Goal: Contribute content: Contribute content

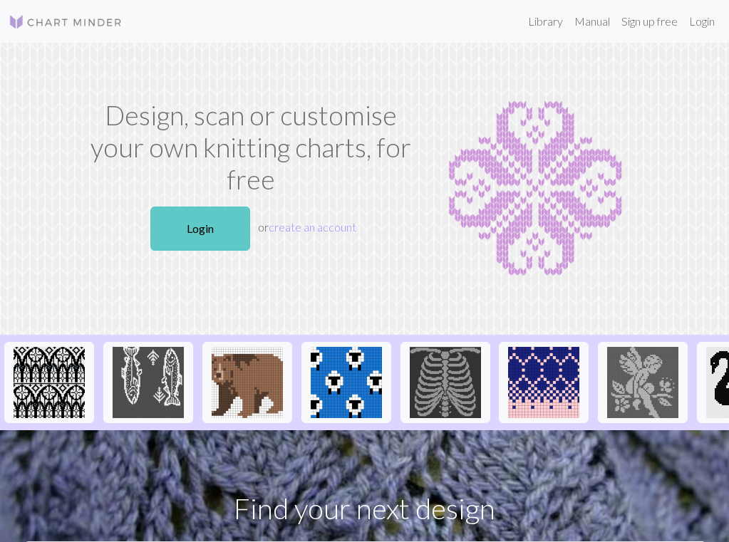
click at [185, 230] on link "Login" at bounding box center [200, 229] width 100 height 44
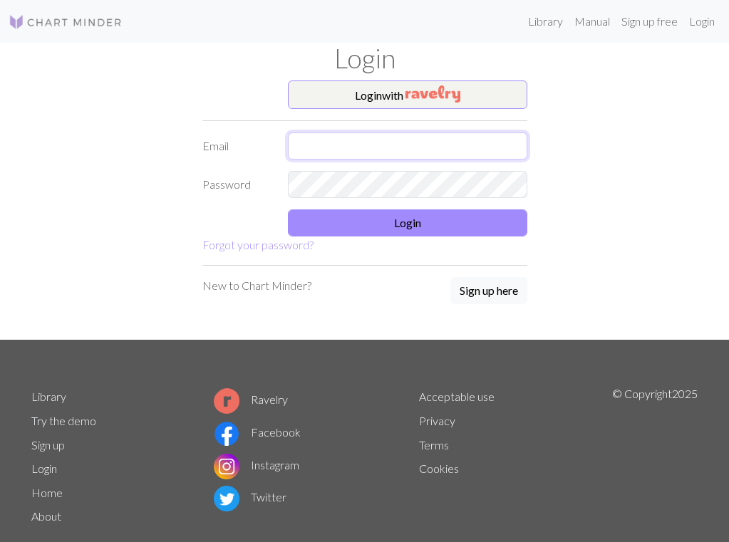
type input "[EMAIL_ADDRESS][PERSON_NAME][DOMAIN_NAME]"
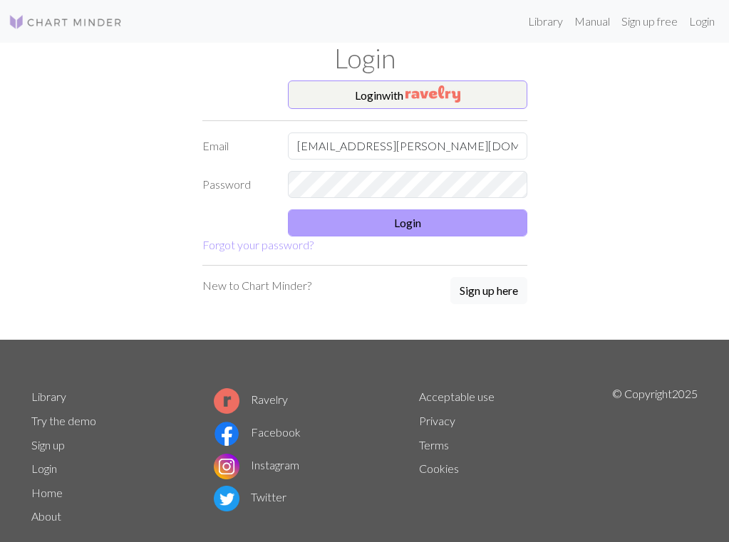
click at [406, 221] on button "Login" at bounding box center [407, 223] width 239 height 27
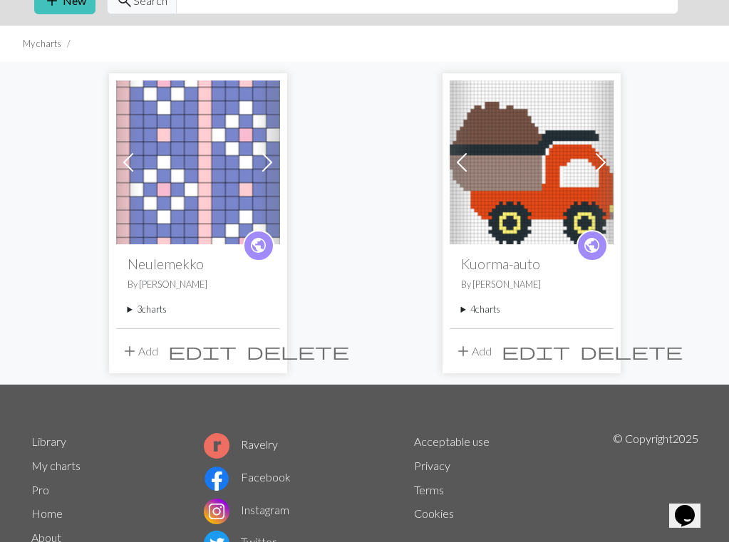
scroll to position [50, 0]
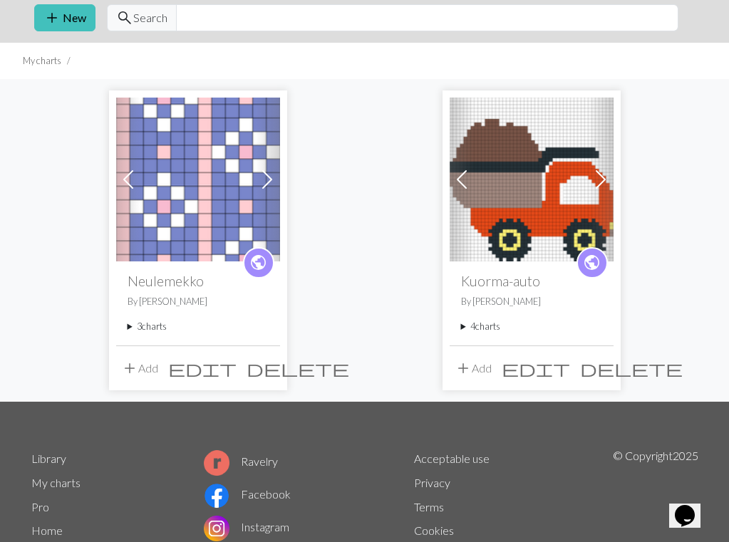
click at [165, 332] on summary "3 charts" at bounding box center [198, 327] width 141 height 14
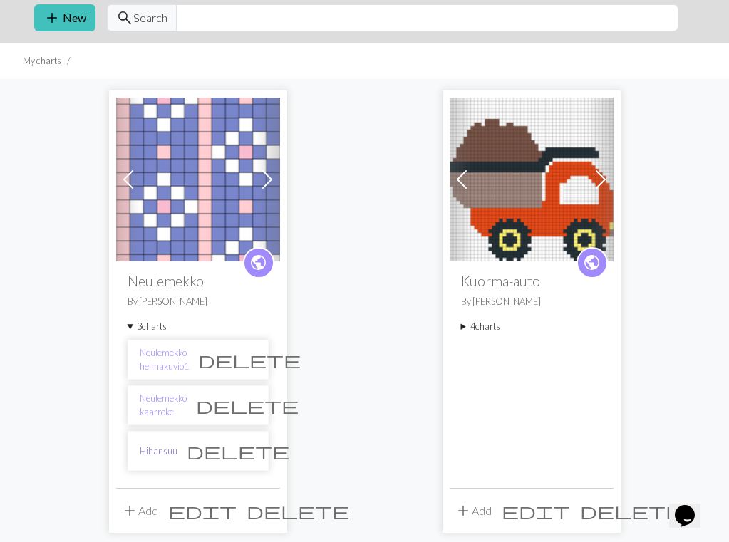
click at [165, 445] on link "Hihansuu" at bounding box center [159, 452] width 38 height 14
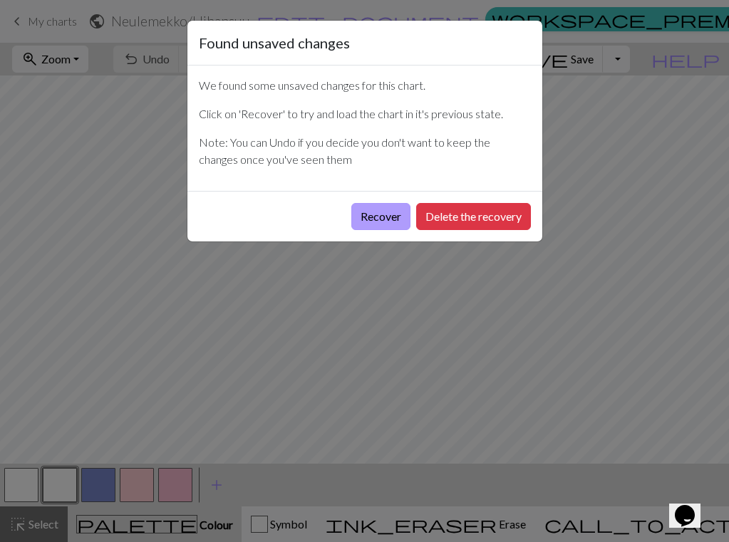
click at [381, 217] on button "Recover" at bounding box center [380, 216] width 59 height 27
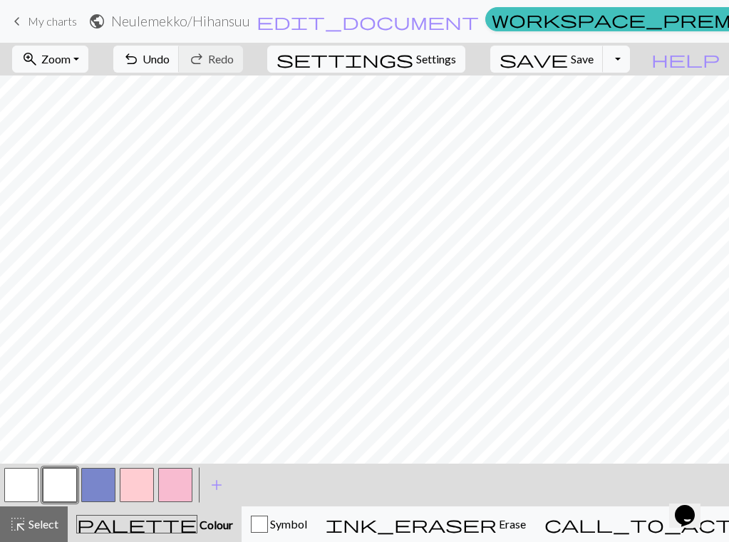
click at [44, 21] on span "My charts" at bounding box center [52, 21] width 49 height 14
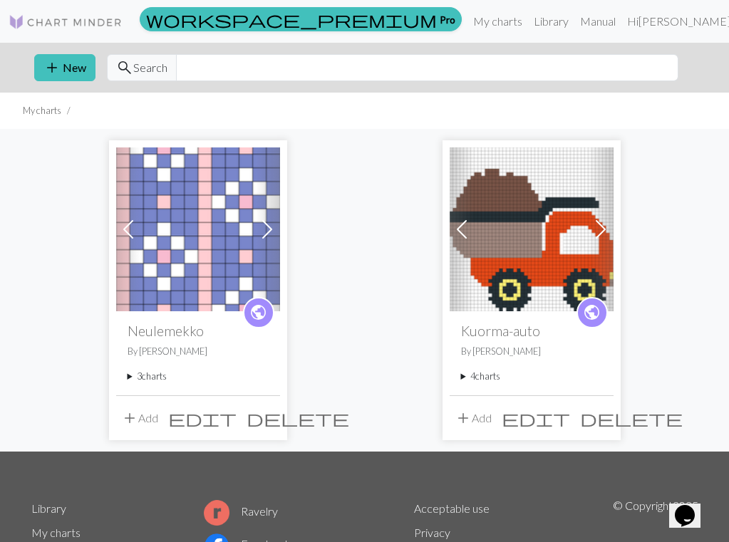
click at [177, 379] on summary "3 charts" at bounding box center [198, 377] width 141 height 14
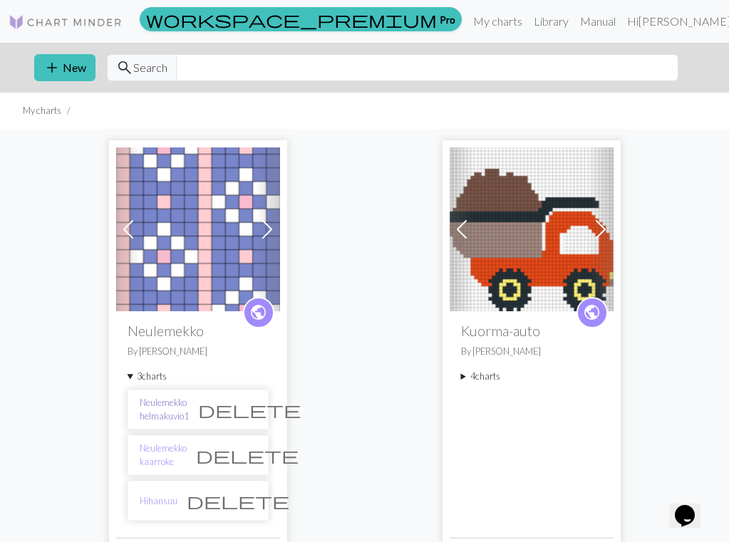
click at [189, 408] on link "Neulemekko helmakuvio1" at bounding box center [164, 409] width 49 height 27
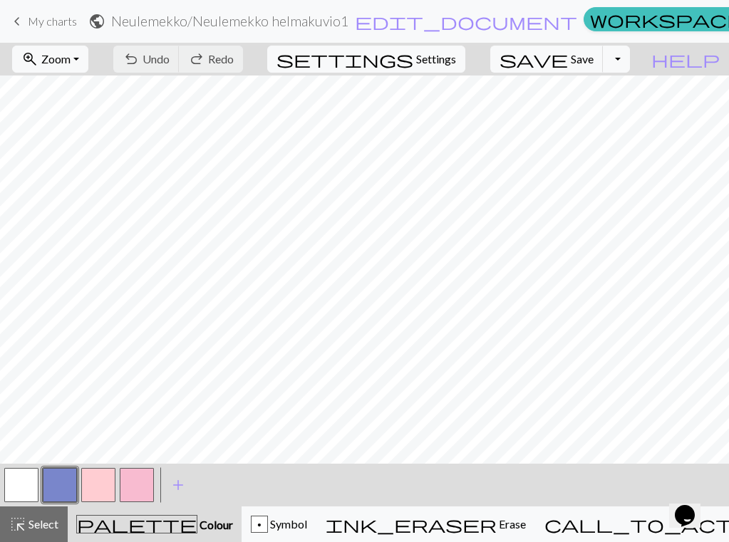
scroll to position [61, 0]
click at [139, 485] on button "button" at bounding box center [137, 485] width 34 height 34
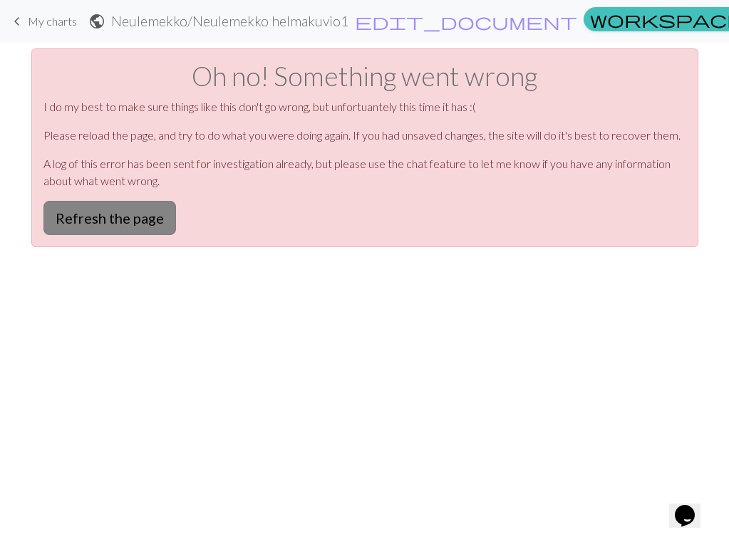
click at [143, 214] on button "Refresh the page" at bounding box center [109, 218] width 133 height 34
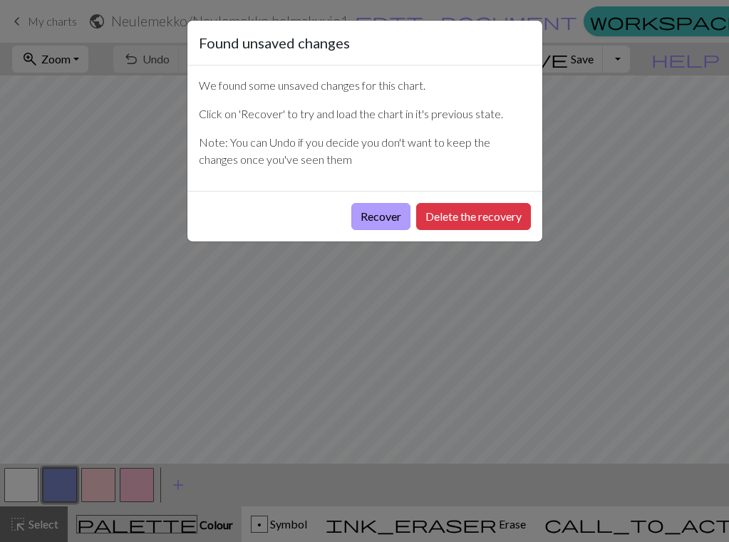
click at [369, 217] on button "Recover" at bounding box center [380, 216] width 59 height 27
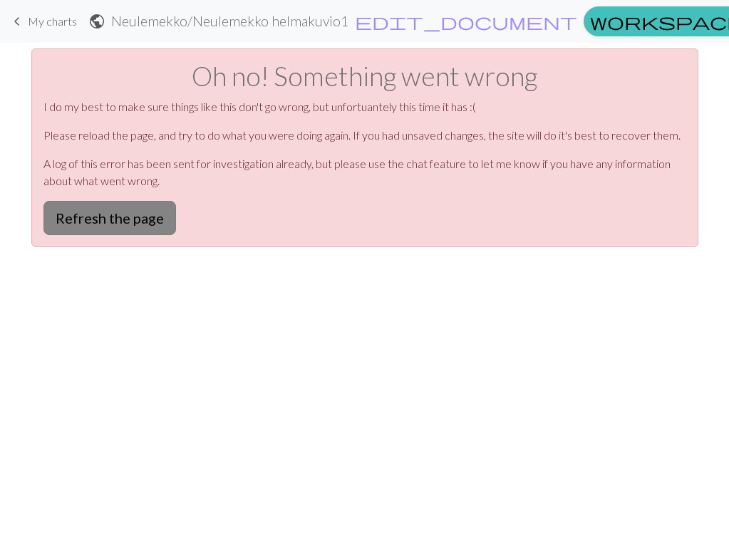
click at [127, 226] on button "Refresh the page" at bounding box center [109, 218] width 133 height 34
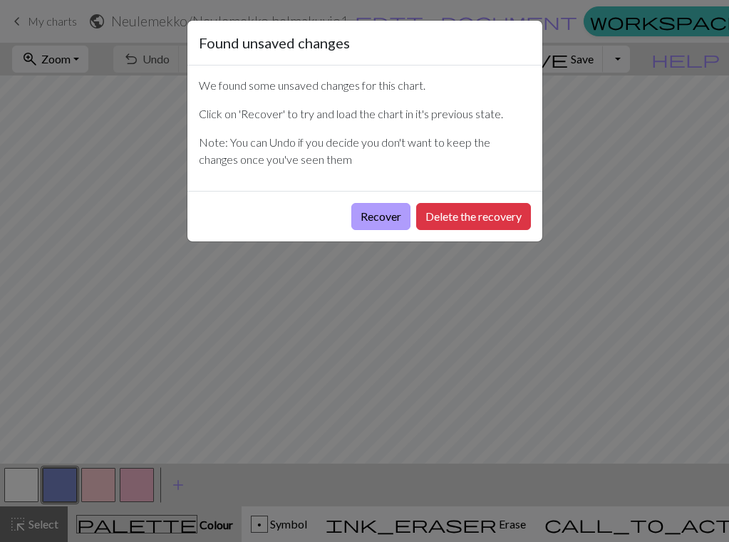
click at [377, 221] on button "Recover" at bounding box center [380, 216] width 59 height 27
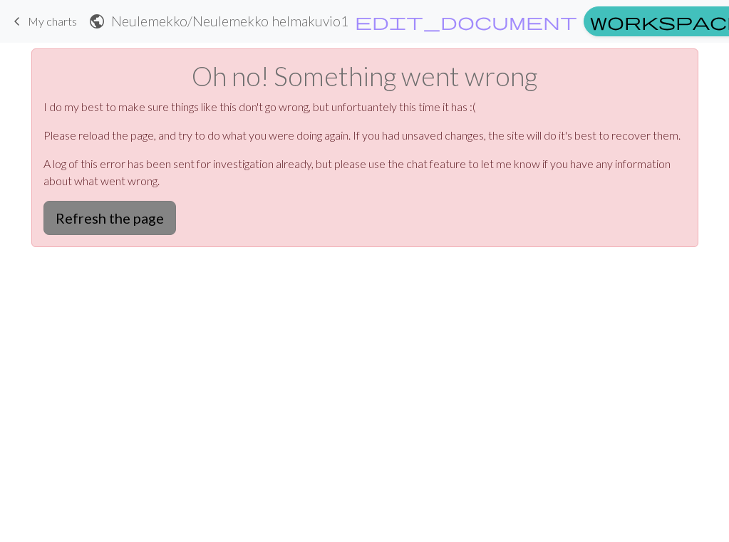
click at [124, 219] on button "Refresh the page" at bounding box center [109, 218] width 133 height 34
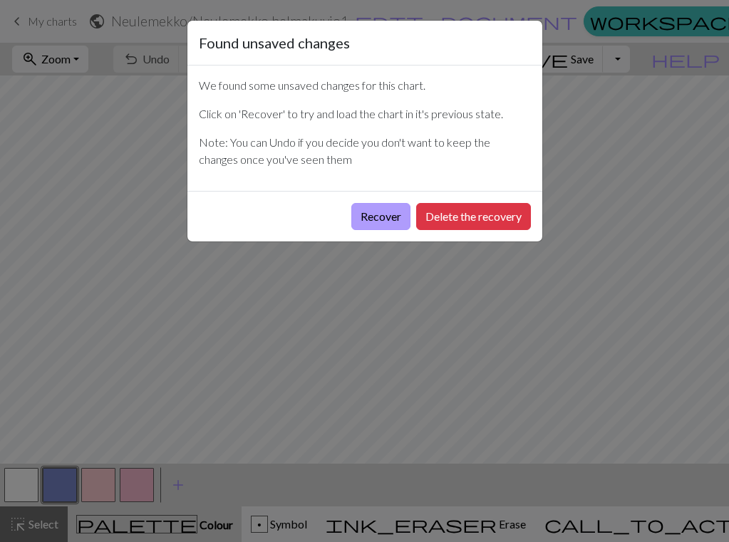
click at [389, 212] on button "Recover" at bounding box center [380, 216] width 59 height 27
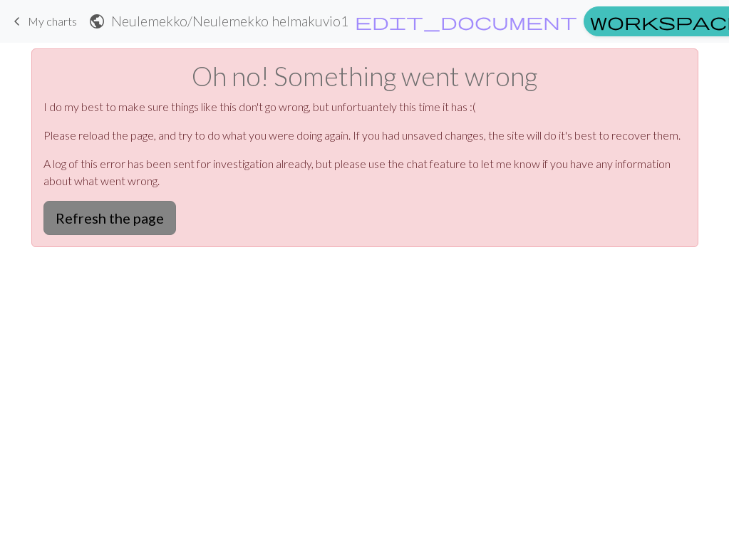
click at [168, 229] on button "Refresh the page" at bounding box center [109, 218] width 133 height 34
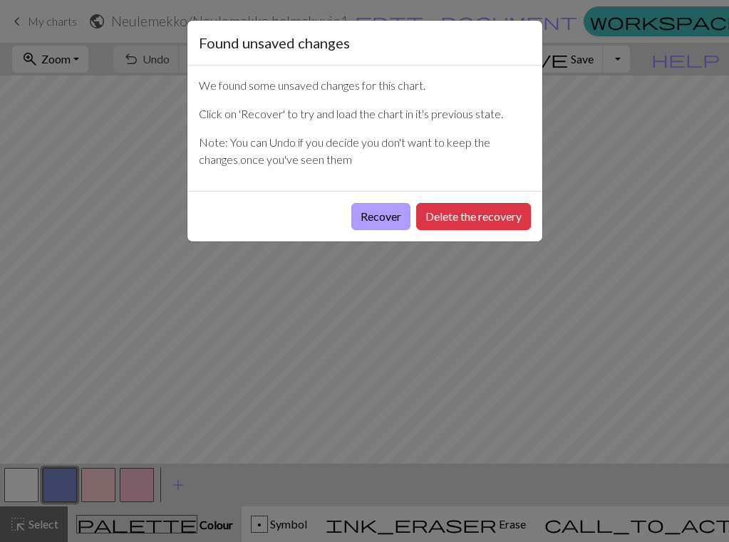
click at [379, 215] on button "Recover" at bounding box center [380, 216] width 59 height 27
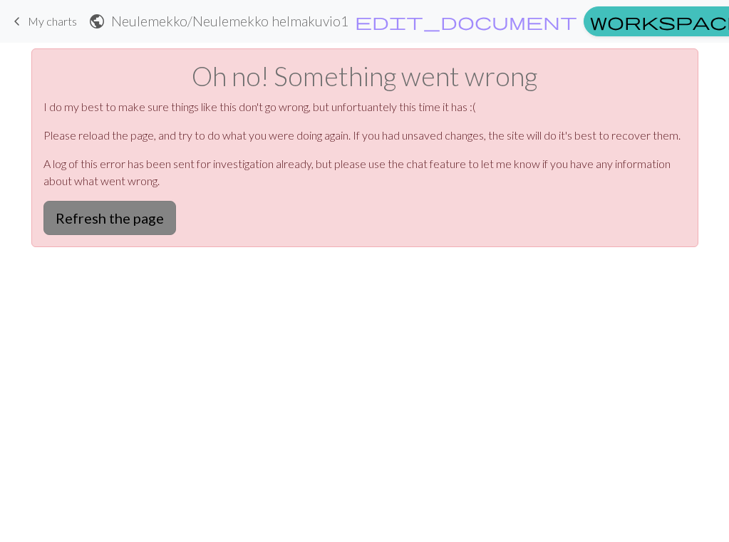
click at [147, 230] on button "Refresh the page" at bounding box center [109, 218] width 133 height 34
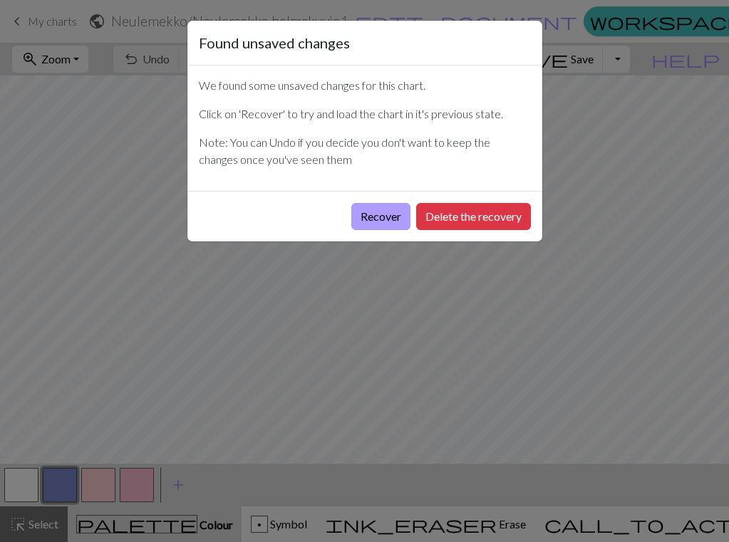
click at [373, 213] on button "Recover" at bounding box center [380, 216] width 59 height 27
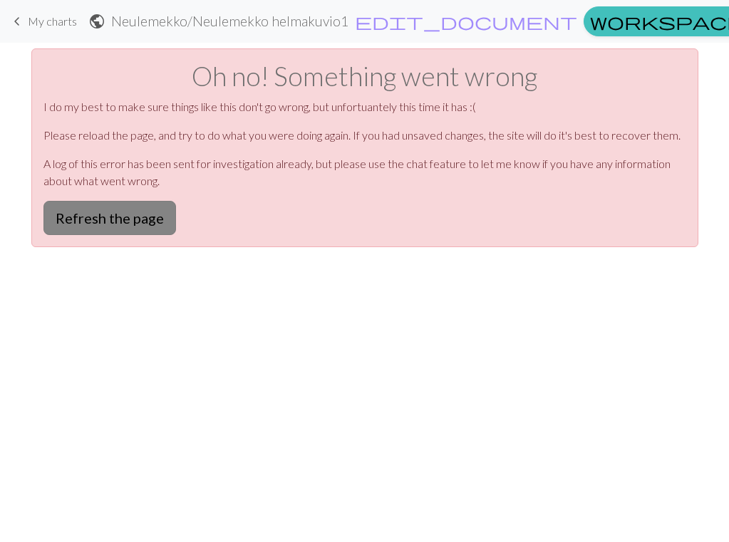
click at [101, 225] on button "Refresh the page" at bounding box center [109, 218] width 133 height 34
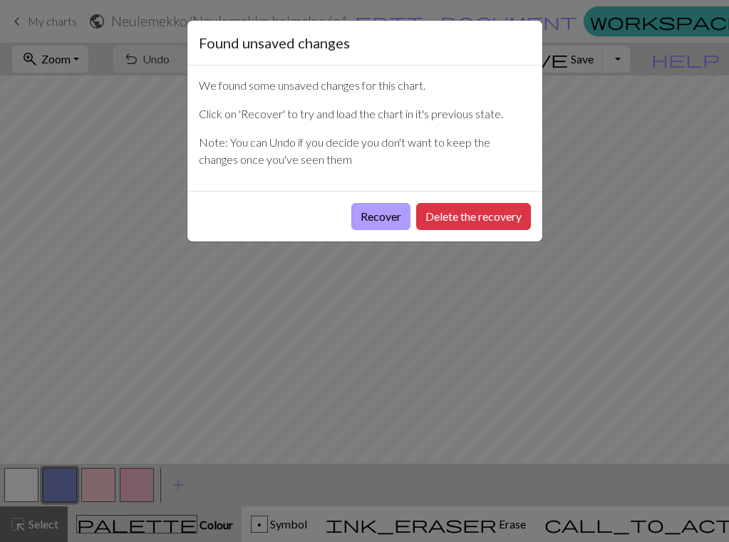
click at [382, 214] on button "Recover" at bounding box center [380, 216] width 59 height 27
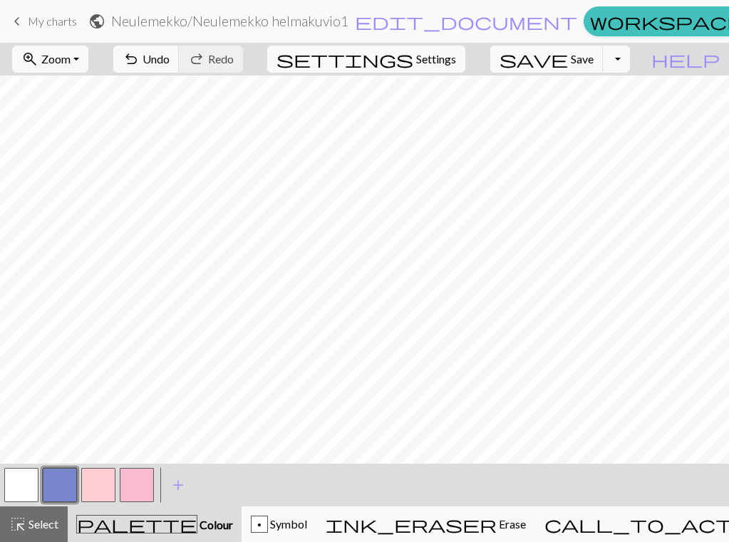
click at [436, 51] on span "Settings" at bounding box center [436, 59] width 40 height 17
select select "aran"
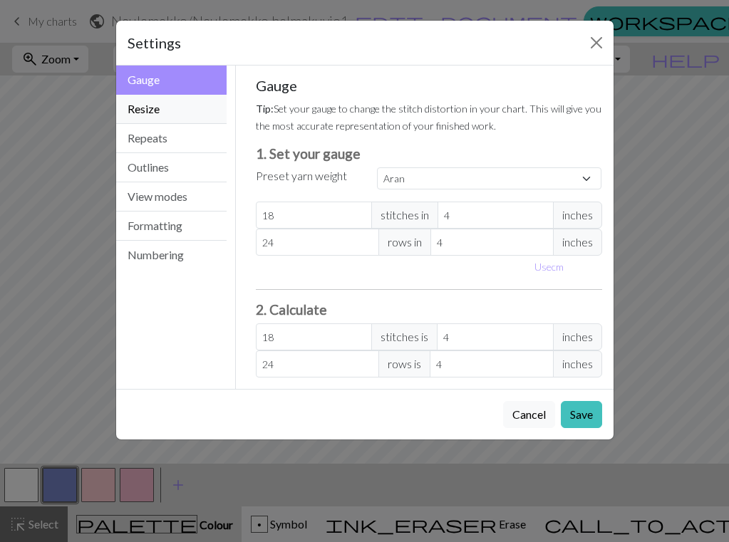
click at [159, 114] on button "Resize" at bounding box center [171, 109] width 111 height 29
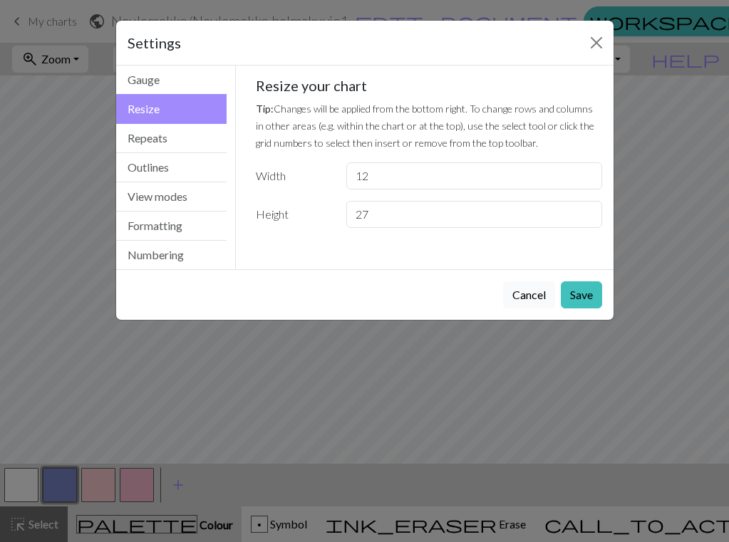
click at [538, 300] on button "Cancel" at bounding box center [529, 295] width 52 height 27
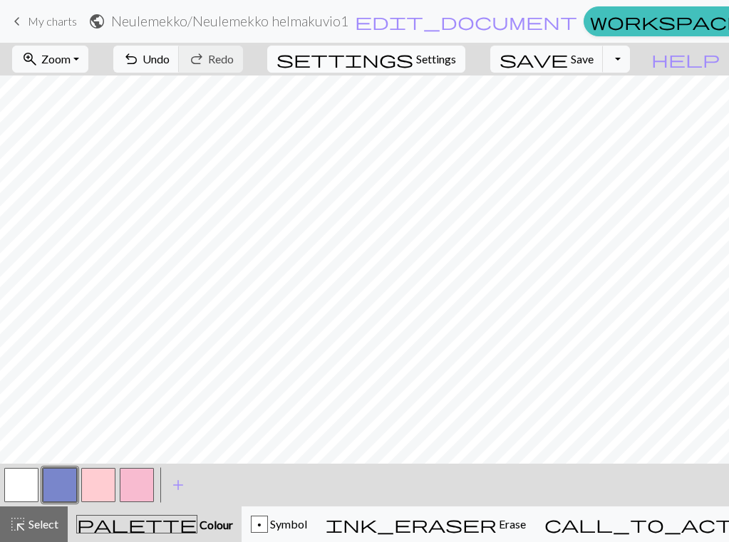
click at [435, 62] on span "Settings" at bounding box center [436, 59] width 40 height 17
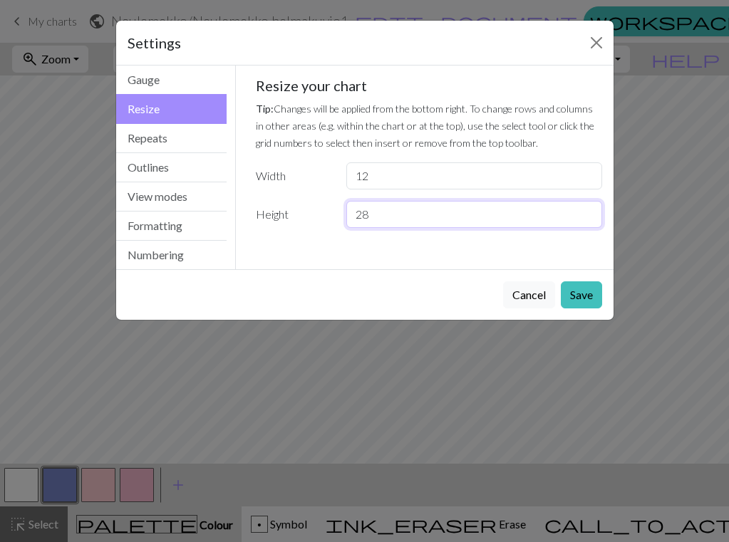
click at [585, 212] on input "28" at bounding box center [473, 214] width 255 height 27
type input "29"
click at [585, 212] on input "29" at bounding box center [473, 214] width 255 height 27
click at [587, 296] on button "Save" at bounding box center [581, 295] width 41 height 27
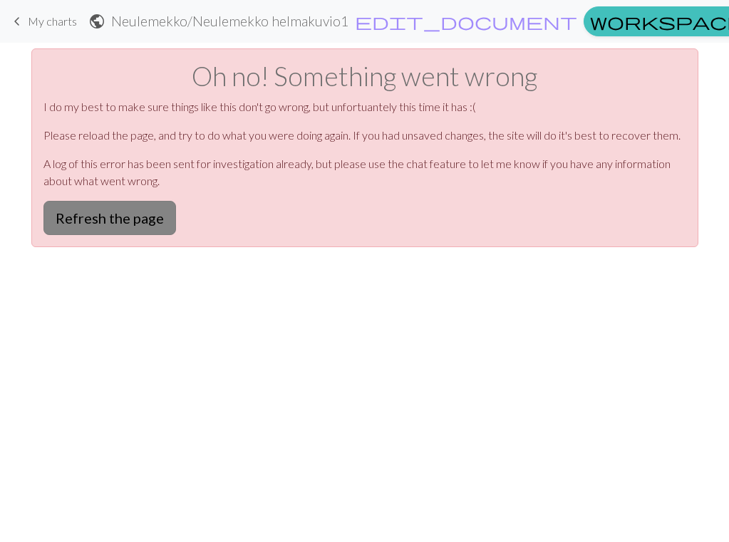
click at [97, 227] on button "Refresh the page" at bounding box center [109, 218] width 133 height 34
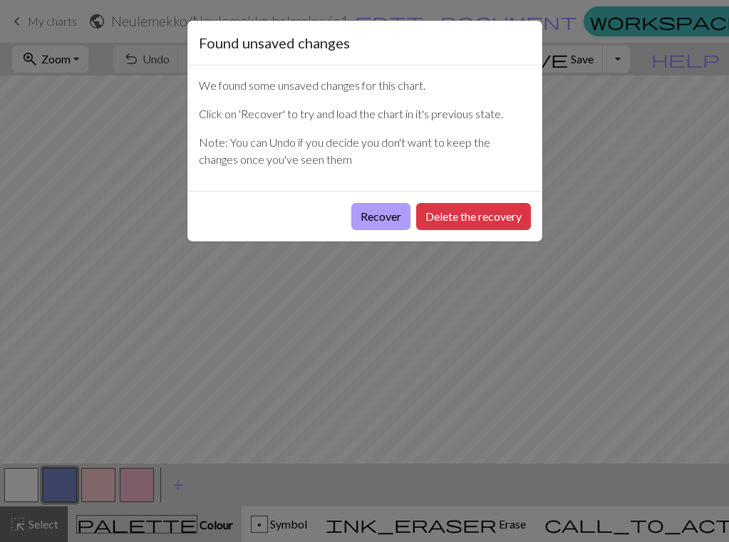
click at [360, 221] on button "Recover" at bounding box center [380, 216] width 59 height 27
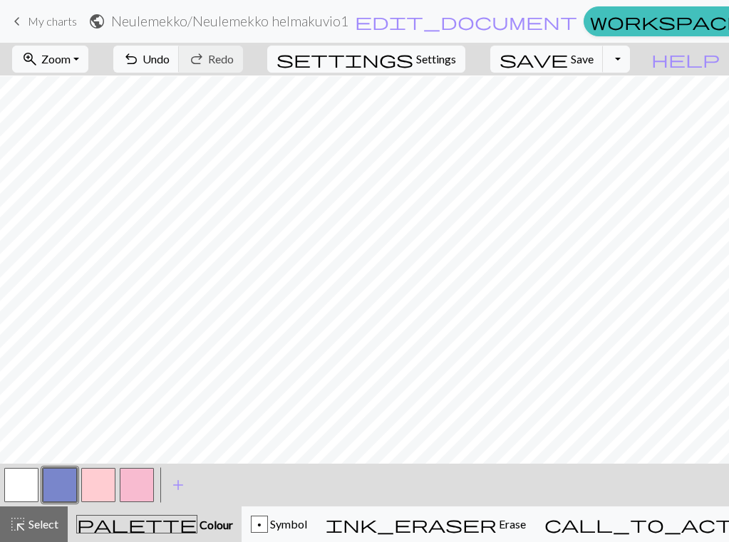
scroll to position [89, 0]
click at [87, 484] on button "button" at bounding box center [98, 485] width 34 height 34
click at [49, 489] on button "button" at bounding box center [60, 485] width 34 height 34
click at [15, 498] on button "button" at bounding box center [21, 485] width 34 height 34
click at [140, 475] on button "button" at bounding box center [137, 485] width 34 height 34
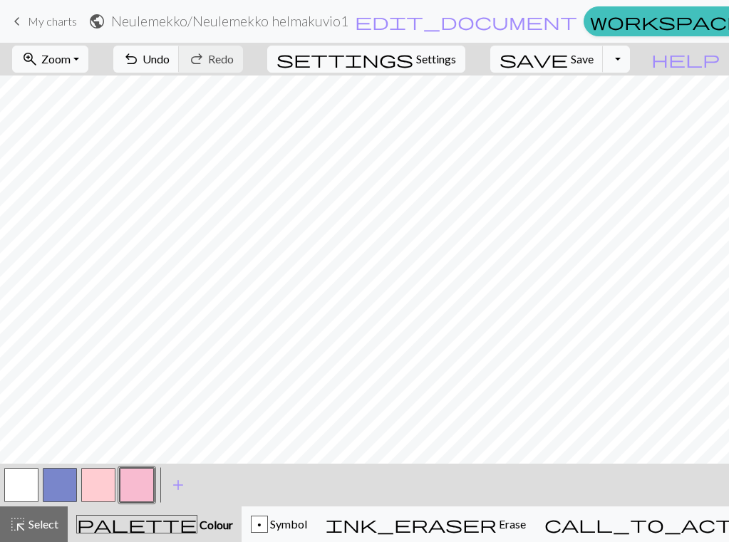
click at [27, 485] on button "button" at bounding box center [21, 485] width 34 height 34
click at [66, 483] on button "button" at bounding box center [60, 485] width 34 height 34
click at [133, 493] on button "button" at bounding box center [137, 485] width 34 height 34
click at [50, 491] on button "button" at bounding box center [60, 485] width 34 height 34
click at [21, 482] on button "button" at bounding box center [21, 485] width 34 height 34
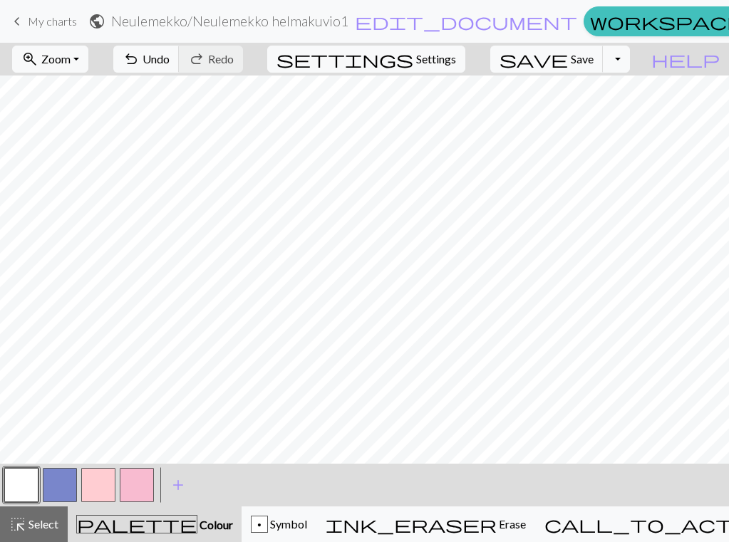
click at [140, 480] on button "button" at bounding box center [137, 485] width 34 height 34
click at [50, 488] on button "button" at bounding box center [60, 485] width 34 height 34
click at [25, 493] on button "button" at bounding box center [21, 485] width 34 height 34
click at [142, 488] on button "button" at bounding box center [137, 485] width 34 height 34
click at [62, 479] on button "button" at bounding box center [60, 485] width 34 height 34
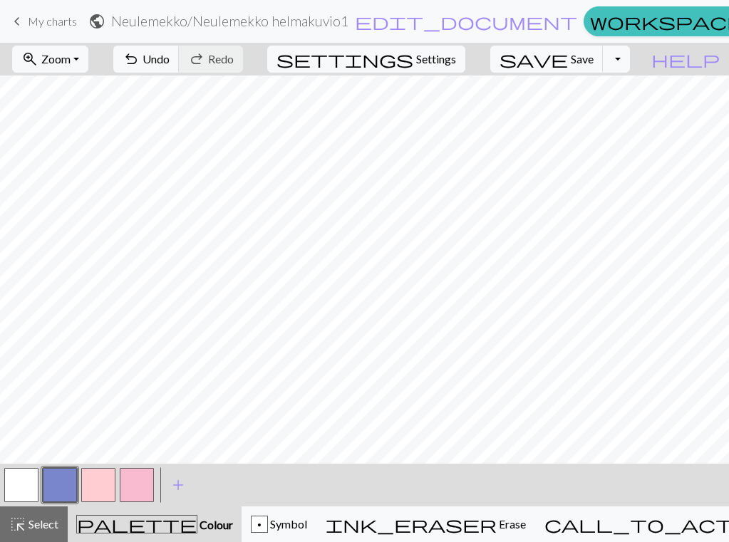
click at [131, 478] on button "button" at bounding box center [137, 485] width 34 height 34
click at [52, 491] on button "button" at bounding box center [60, 485] width 34 height 34
click at [16, 488] on button "button" at bounding box center [21, 485] width 34 height 34
click at [143, 480] on button "button" at bounding box center [137, 485] width 34 height 34
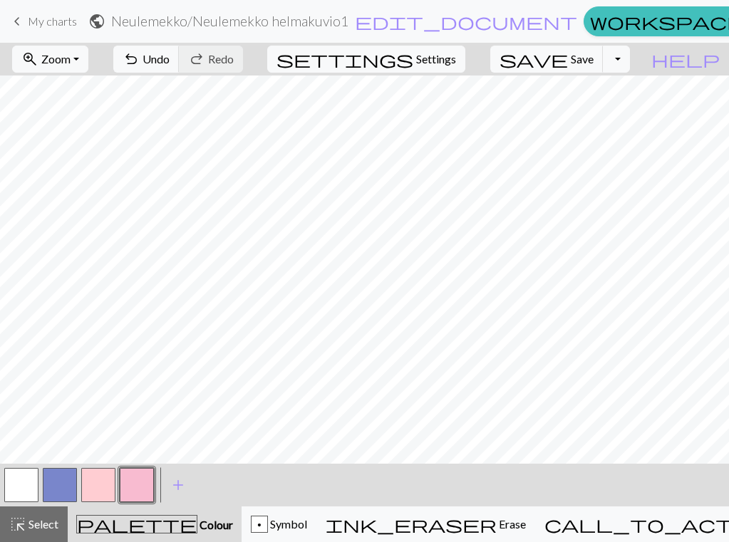
click at [55, 490] on button "button" at bounding box center [60, 485] width 34 height 34
click at [123, 495] on button "button" at bounding box center [137, 485] width 34 height 34
click at [29, 478] on button "button" at bounding box center [21, 485] width 34 height 34
click at [60, 491] on button "button" at bounding box center [60, 485] width 34 height 34
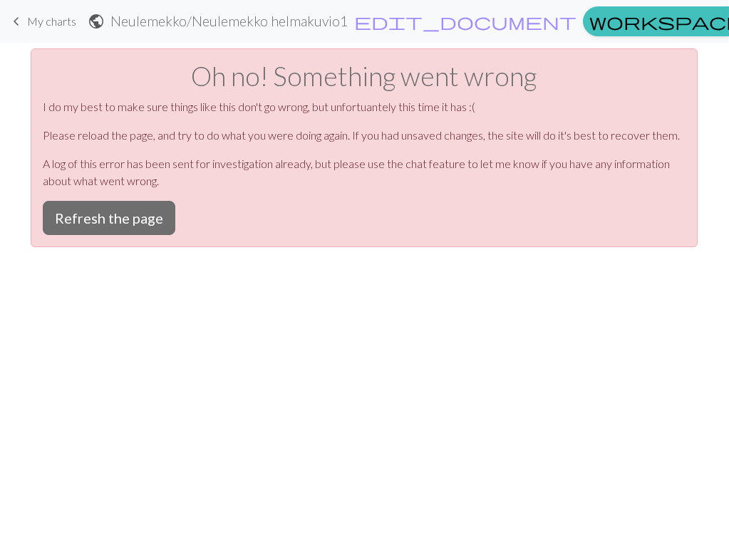
scroll to position [0, 0]
click at [115, 221] on button "Refresh the page" at bounding box center [109, 218] width 133 height 34
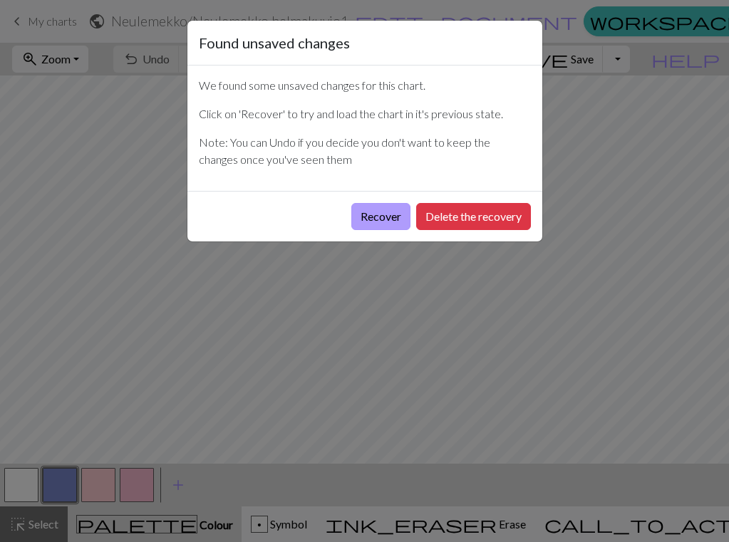
click at [370, 220] on button "Recover" at bounding box center [380, 216] width 59 height 27
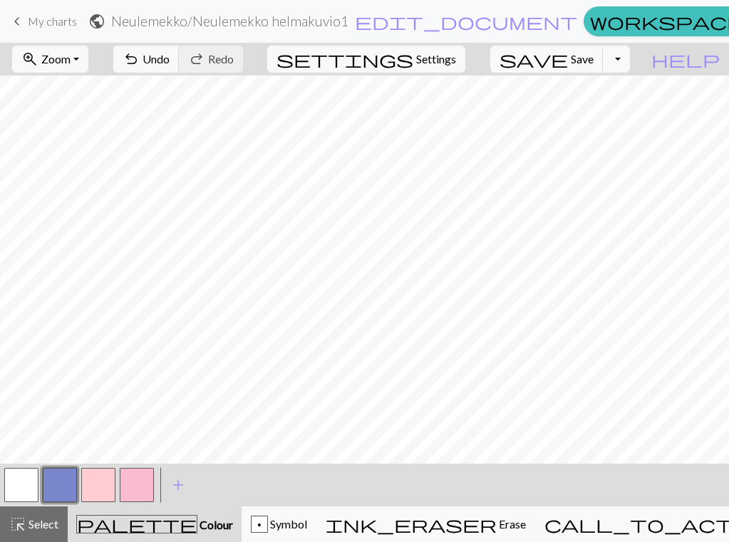
click at [130, 480] on button "button" at bounding box center [137, 485] width 34 height 34
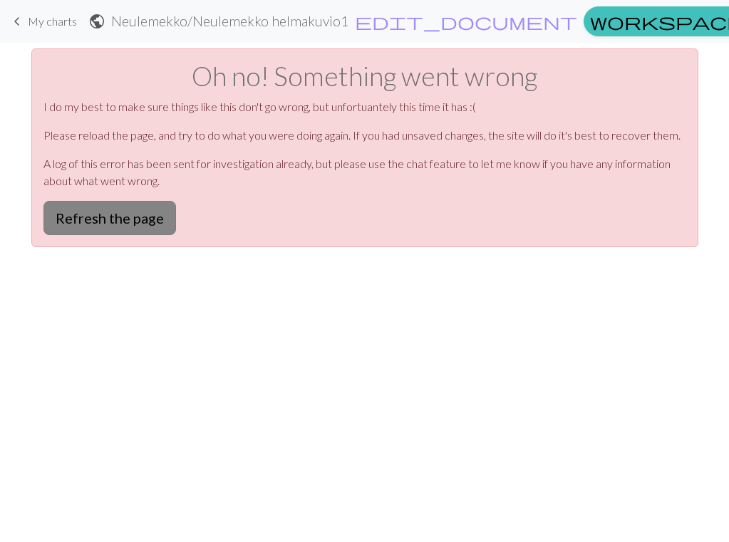
click at [107, 217] on button "Refresh the page" at bounding box center [109, 218] width 133 height 34
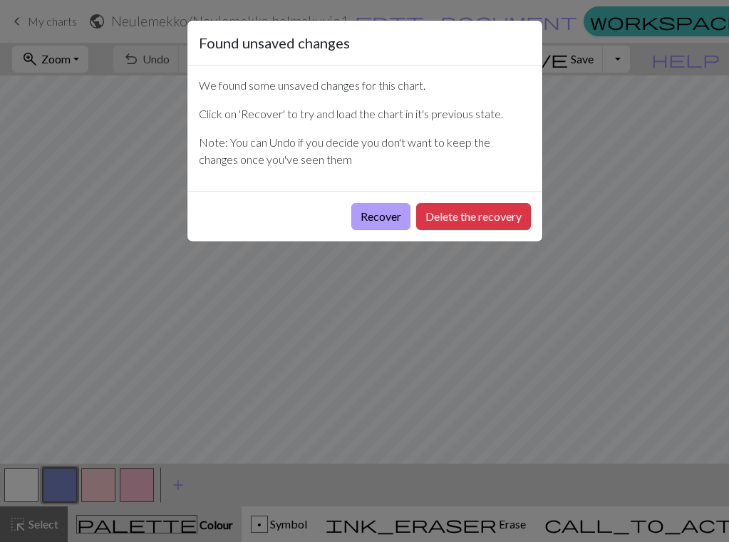
click at [376, 222] on button "Recover" at bounding box center [380, 216] width 59 height 27
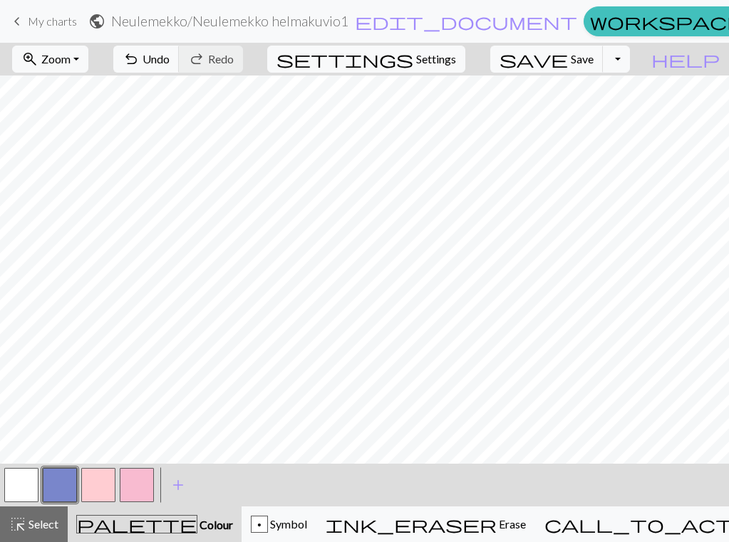
click at [17, 493] on button "button" at bounding box center [21, 485] width 34 height 34
click at [55, 495] on button "button" at bounding box center [60, 485] width 34 height 34
click at [128, 493] on button "button" at bounding box center [137, 485] width 34 height 34
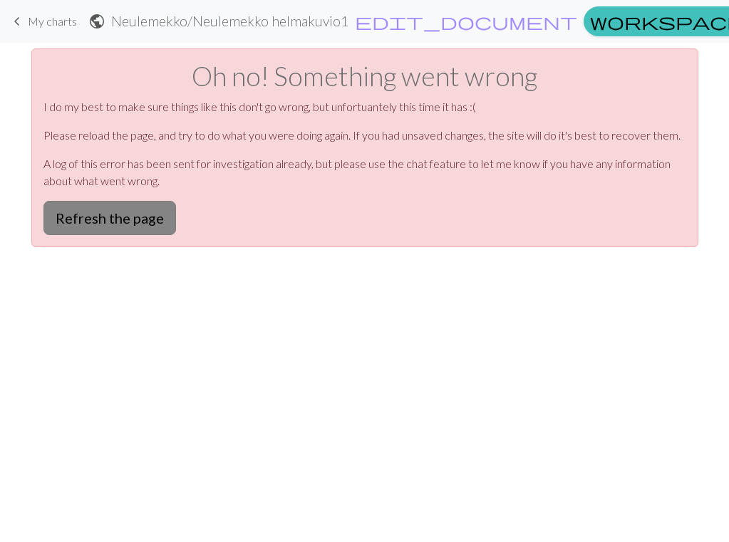
click at [145, 225] on button "Refresh the page" at bounding box center [109, 218] width 133 height 34
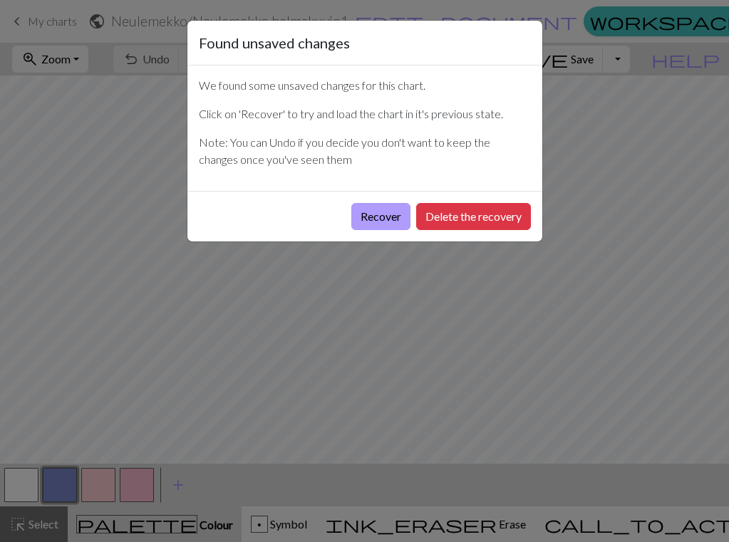
click at [387, 215] on button "Recover" at bounding box center [380, 216] width 59 height 27
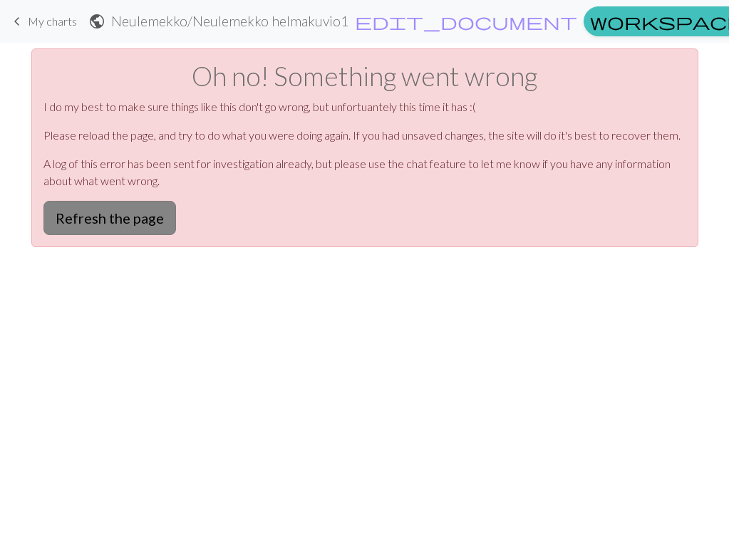
click at [95, 214] on button "Refresh the page" at bounding box center [109, 218] width 133 height 34
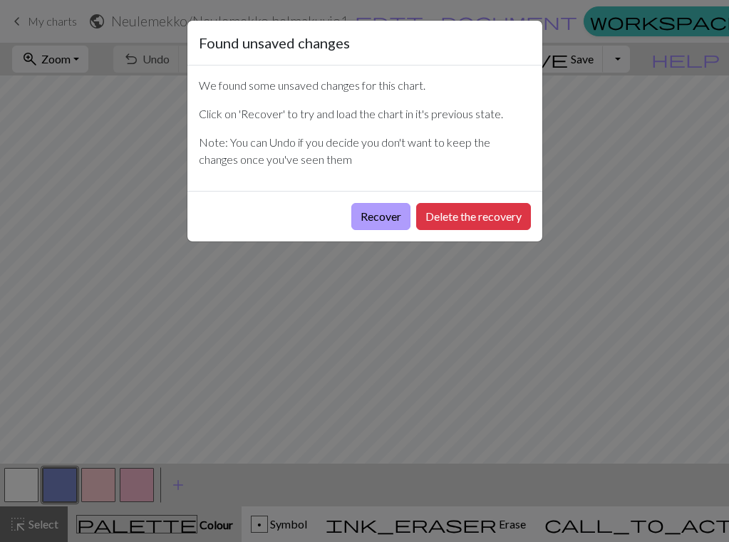
click at [382, 223] on button "Recover" at bounding box center [380, 216] width 59 height 27
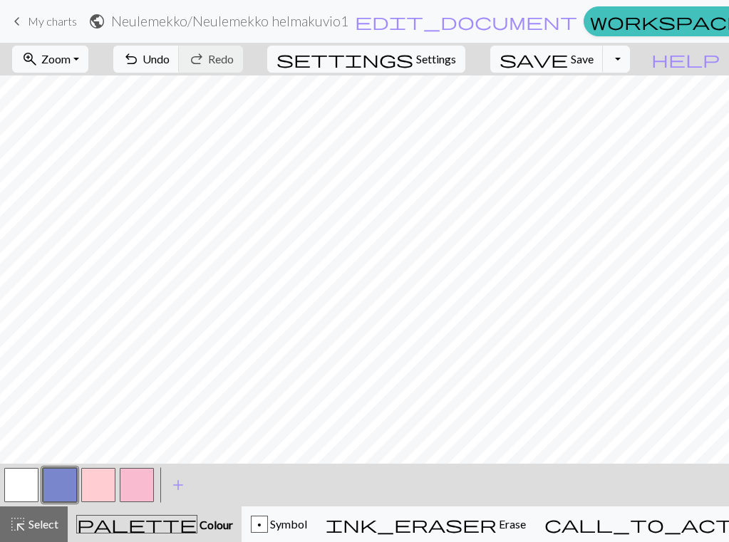
scroll to position [78, 0]
click at [18, 490] on button "button" at bounding box center [21, 485] width 34 height 34
click at [129, 483] on button "button" at bounding box center [137, 485] width 34 height 34
click at [59, 489] on button "button" at bounding box center [60, 485] width 34 height 34
click at [134, 485] on button "button" at bounding box center [137, 485] width 34 height 34
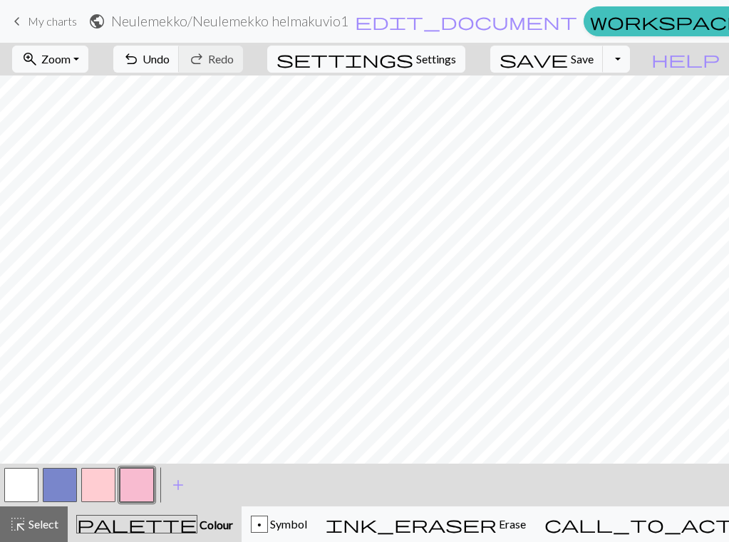
click at [61, 485] on button "button" at bounding box center [60, 485] width 34 height 34
click at [19, 483] on button "button" at bounding box center [21, 485] width 34 height 34
click at [134, 492] on button "button" at bounding box center [137, 485] width 34 height 34
click at [10, 485] on button "button" at bounding box center [21, 485] width 34 height 34
click at [62, 480] on button "button" at bounding box center [60, 485] width 34 height 34
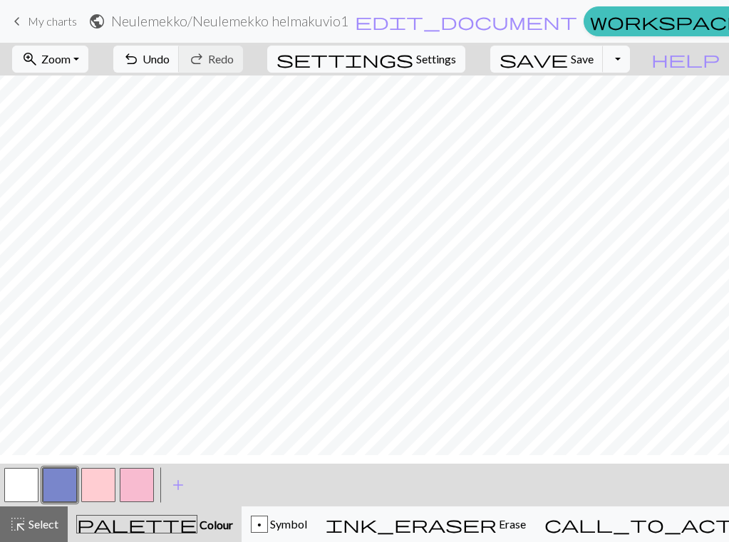
scroll to position [11, 0]
click at [135, 490] on button "button" at bounding box center [137, 485] width 34 height 34
click at [56, 489] on button "button" at bounding box center [60, 485] width 34 height 34
click at [24, 485] on button "button" at bounding box center [21, 485] width 34 height 34
click at [131, 487] on button "button" at bounding box center [137, 485] width 34 height 34
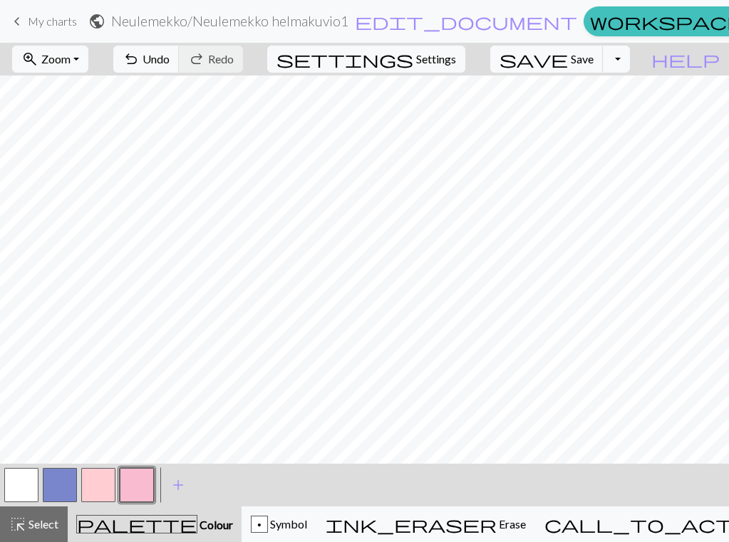
click at [52, 486] on button "button" at bounding box center [60, 485] width 34 height 34
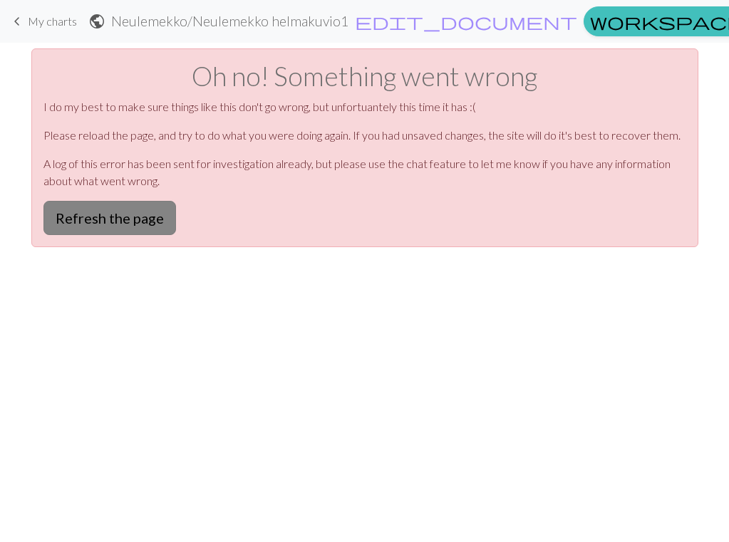
click at [108, 226] on button "Refresh the page" at bounding box center [109, 218] width 133 height 34
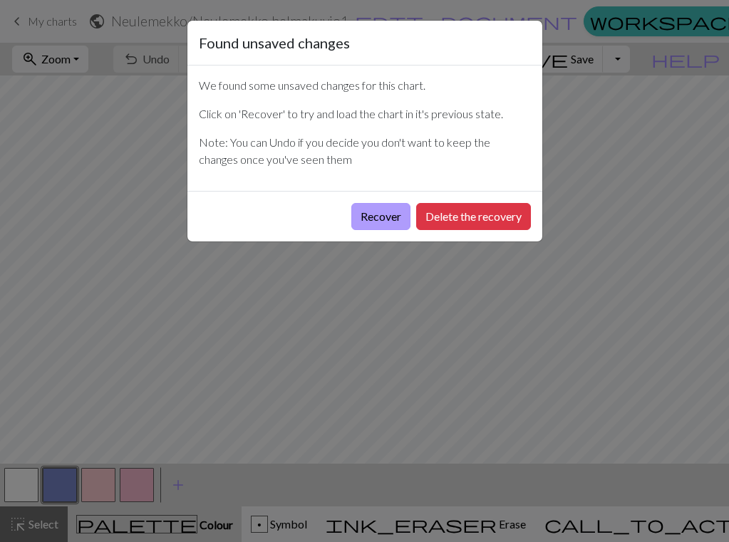
click at [380, 220] on button "Recover" at bounding box center [380, 216] width 59 height 27
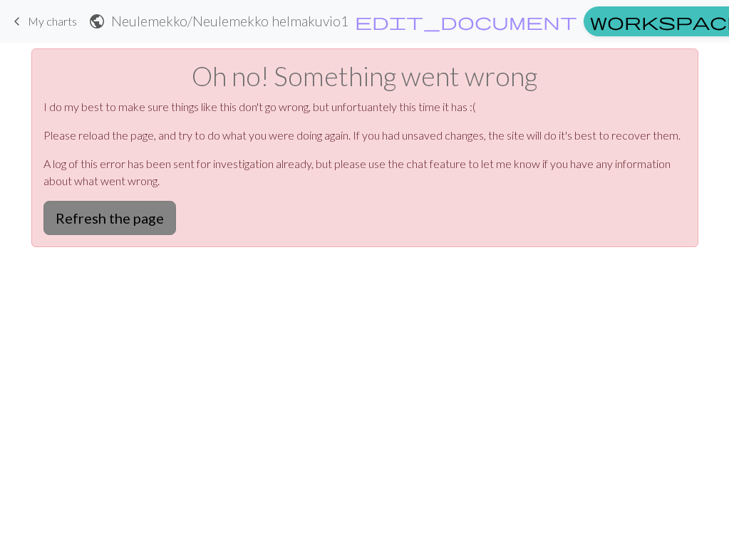
click at [108, 220] on button "Refresh the page" at bounding box center [109, 218] width 133 height 34
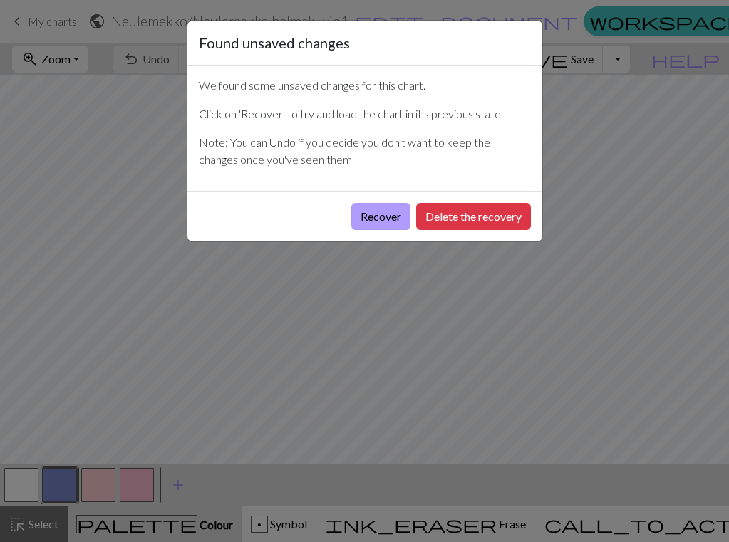
click at [376, 220] on button "Recover" at bounding box center [380, 216] width 59 height 27
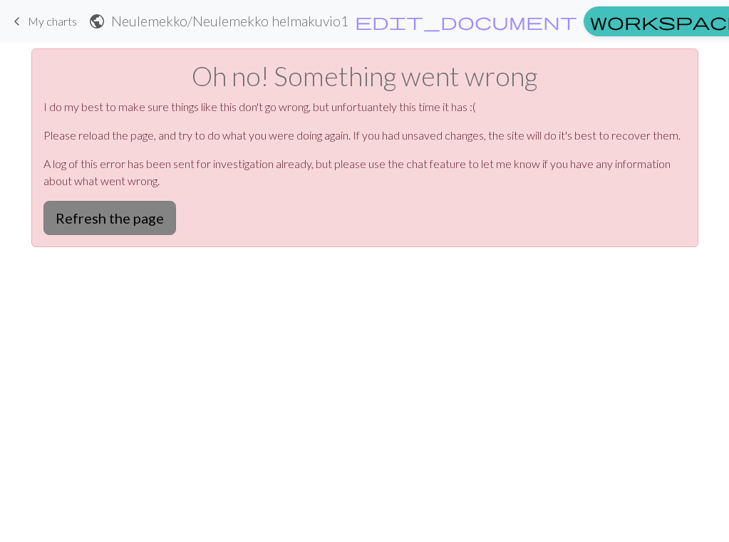
click at [126, 214] on button "Refresh the page" at bounding box center [109, 218] width 133 height 34
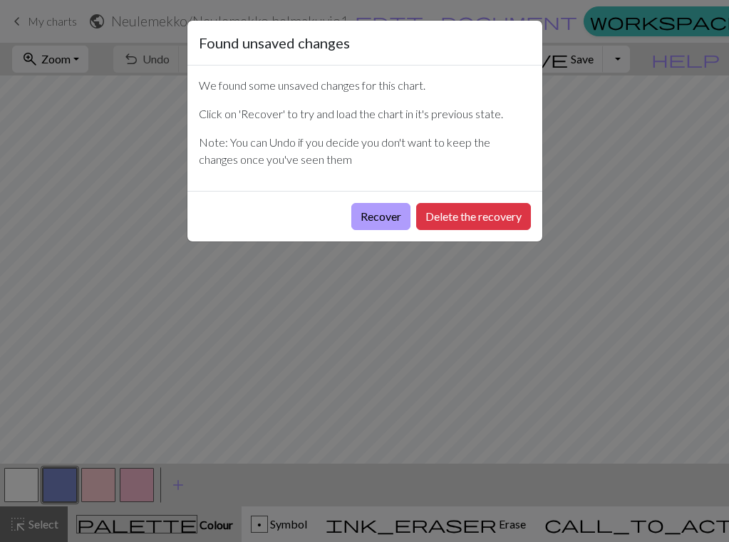
click at [382, 211] on button "Recover" at bounding box center [380, 216] width 59 height 27
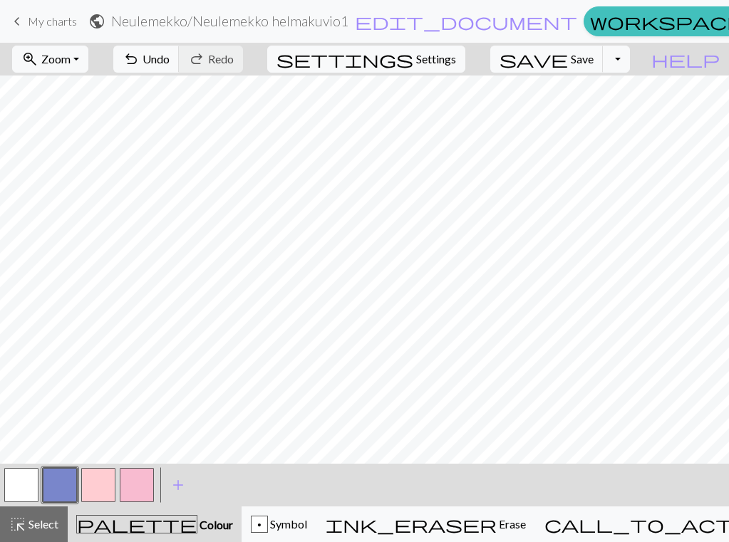
click at [136, 495] on button "button" at bounding box center [137, 485] width 34 height 34
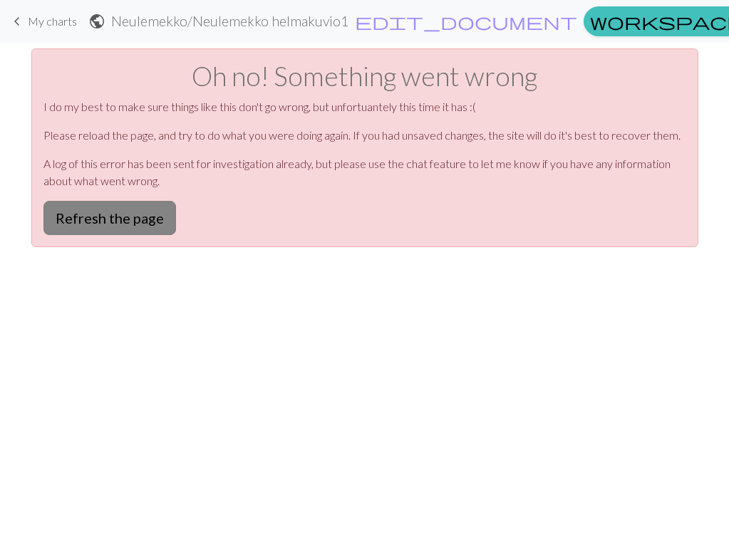
click at [111, 220] on button "Refresh the page" at bounding box center [109, 218] width 133 height 34
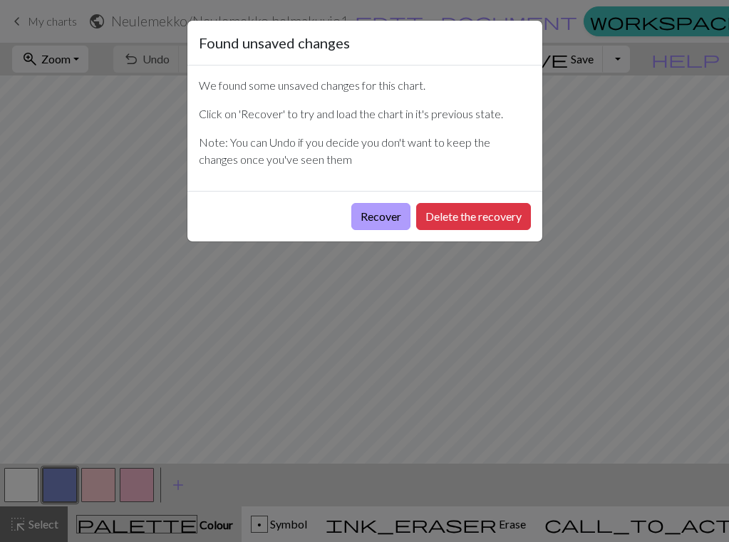
click at [390, 217] on button "Recover" at bounding box center [380, 216] width 59 height 27
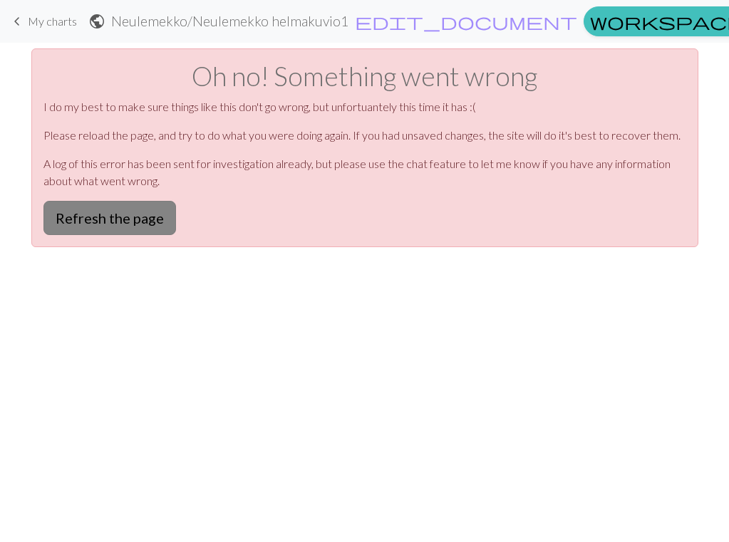
click at [112, 216] on button "Refresh the page" at bounding box center [109, 218] width 133 height 34
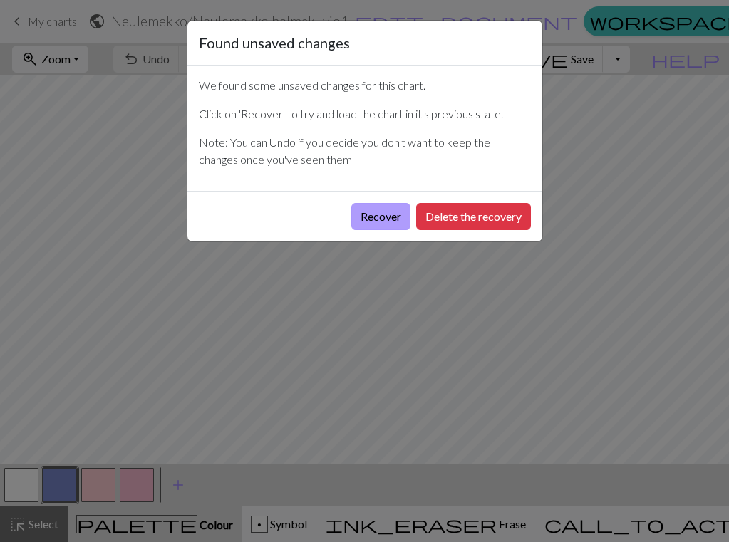
click at [387, 205] on button "Recover" at bounding box center [380, 216] width 59 height 27
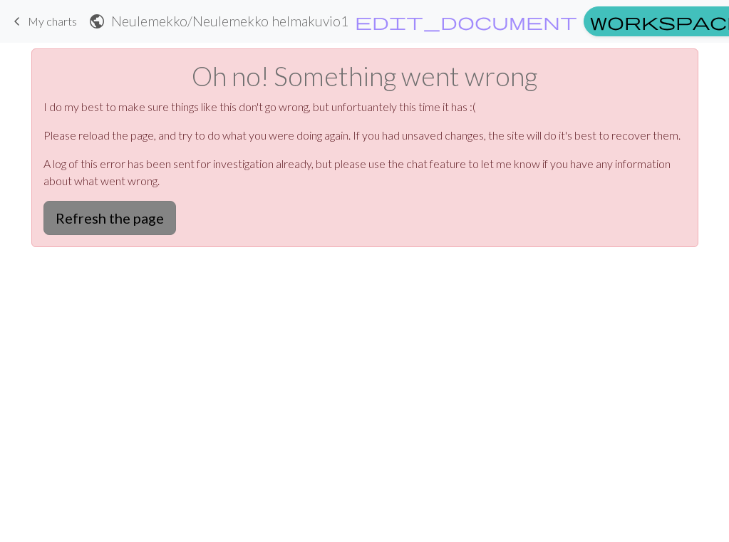
click at [120, 219] on button "Refresh the page" at bounding box center [109, 218] width 133 height 34
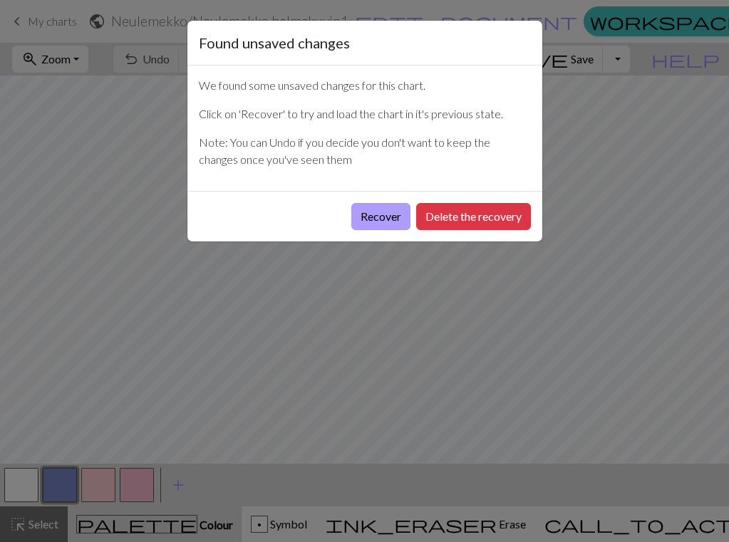
click at [380, 222] on button "Recover" at bounding box center [380, 216] width 59 height 27
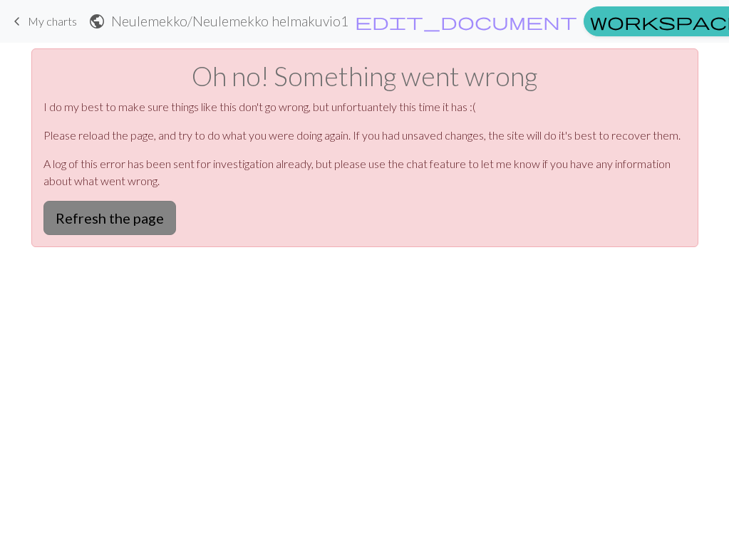
click at [113, 222] on button "Refresh the page" at bounding box center [109, 218] width 133 height 34
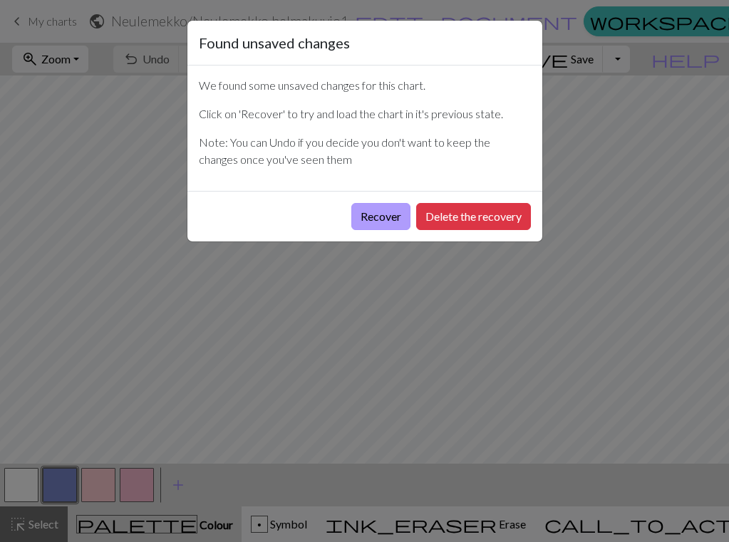
click at [393, 218] on button "Recover" at bounding box center [380, 216] width 59 height 27
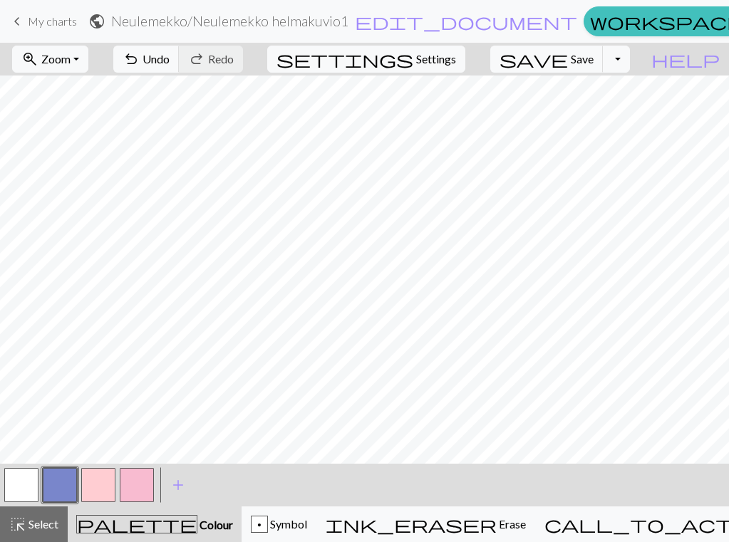
click at [128, 488] on button "button" at bounding box center [137, 485] width 34 height 34
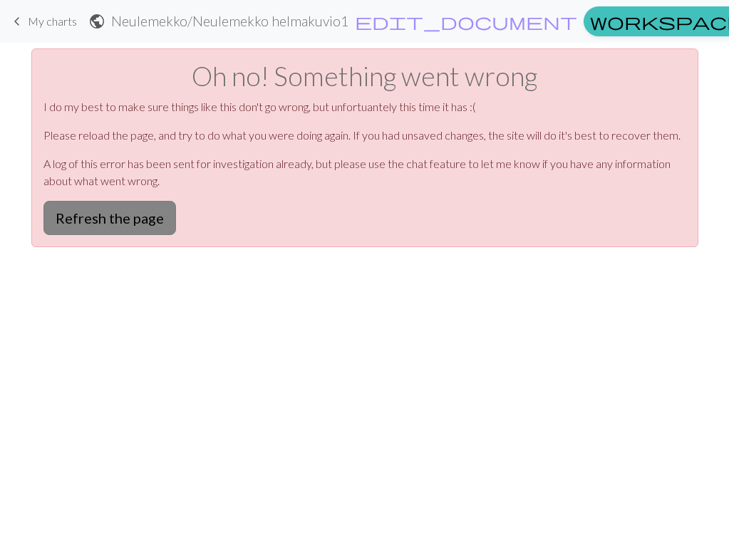
click at [125, 214] on button "Refresh the page" at bounding box center [109, 218] width 133 height 34
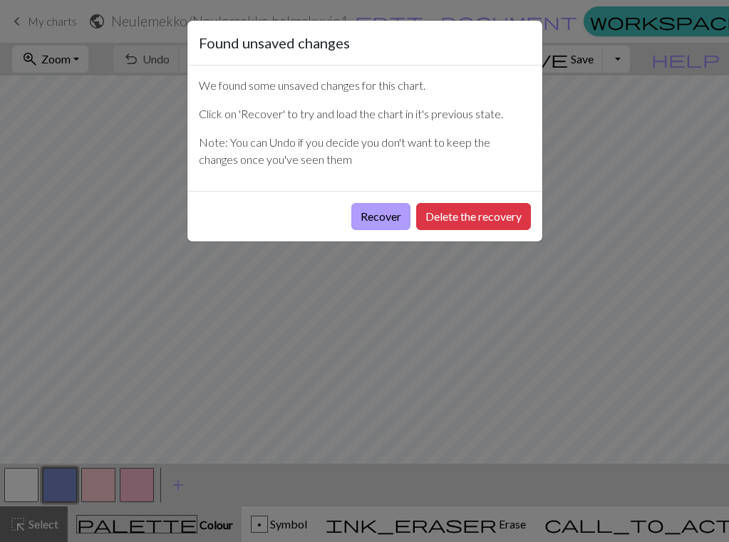
click at [392, 217] on button "Recover" at bounding box center [380, 216] width 59 height 27
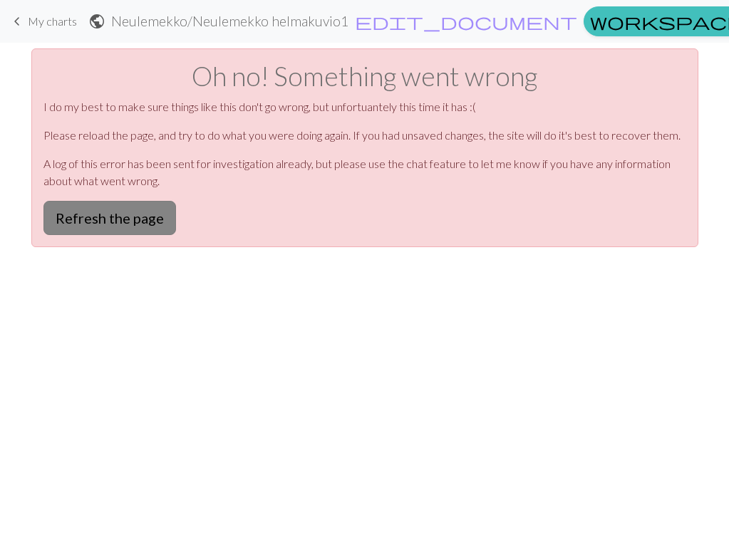
click at [146, 216] on button "Refresh the page" at bounding box center [109, 218] width 133 height 34
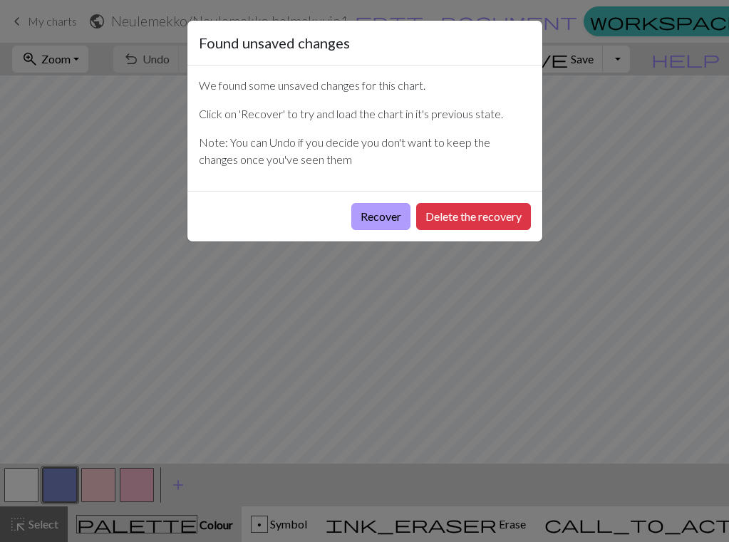
click at [386, 222] on button "Recover" at bounding box center [380, 216] width 59 height 27
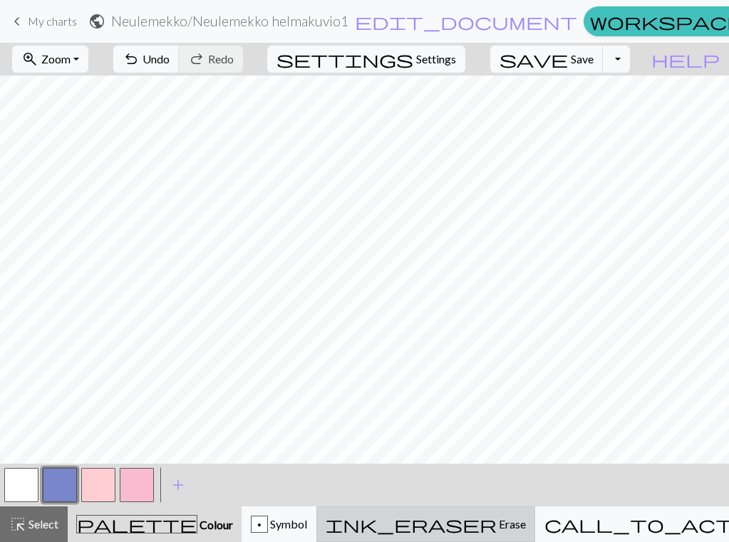
click at [507, 530] on div "ink_eraser Erase Erase" at bounding box center [426, 524] width 200 height 17
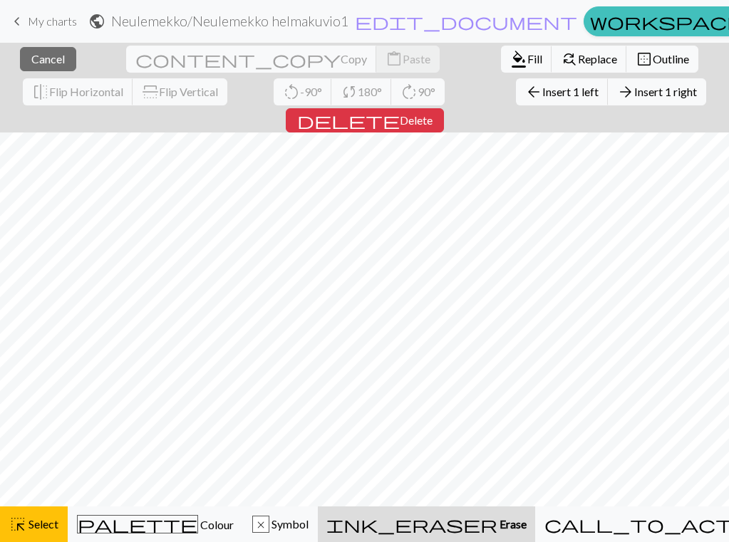
click at [535, 515] on button "ink_eraser Erase Erase" at bounding box center [426, 525] width 217 height 36
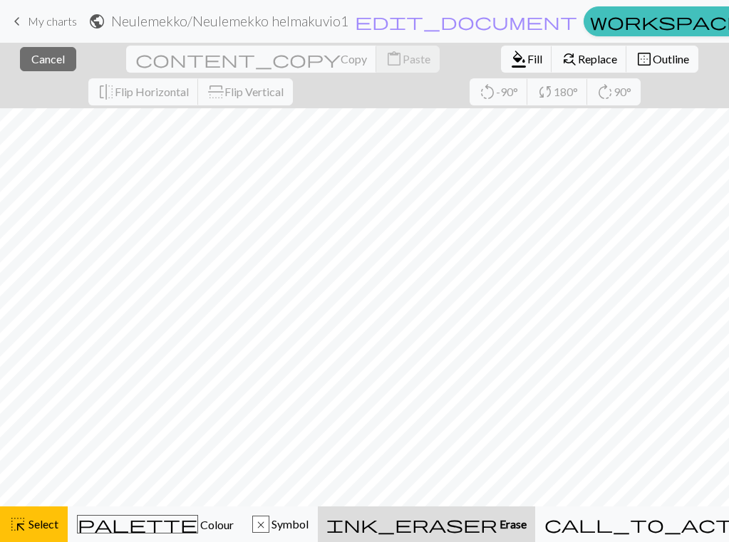
click at [515, 526] on div "ink_eraser Erase Erase" at bounding box center [426, 524] width 200 height 17
click at [31, 53] on span "Cancel" at bounding box center [48, 59] width 34 height 14
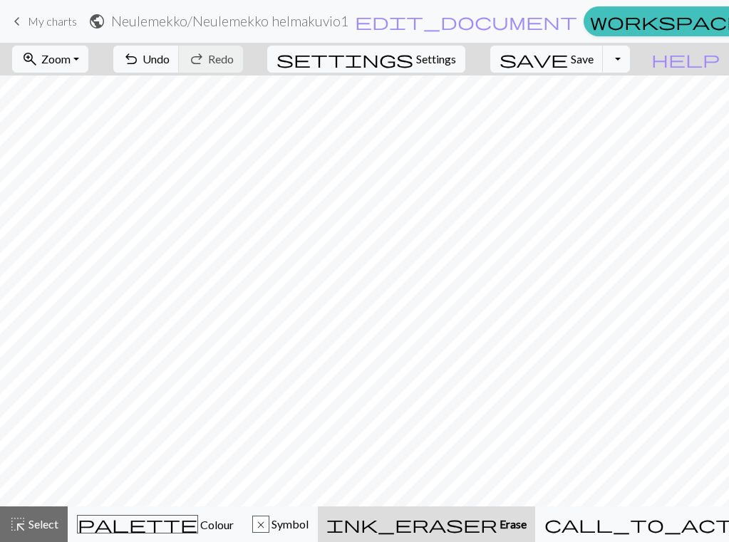
click at [519, 535] on button "ink_eraser Erase Erase" at bounding box center [426, 525] width 217 height 36
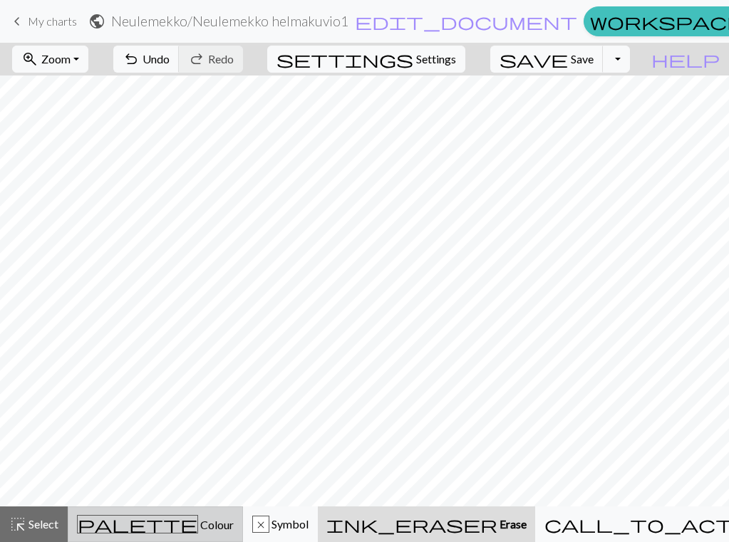
click at [182, 514] on button "palette Colour Colour" at bounding box center [155, 525] width 175 height 36
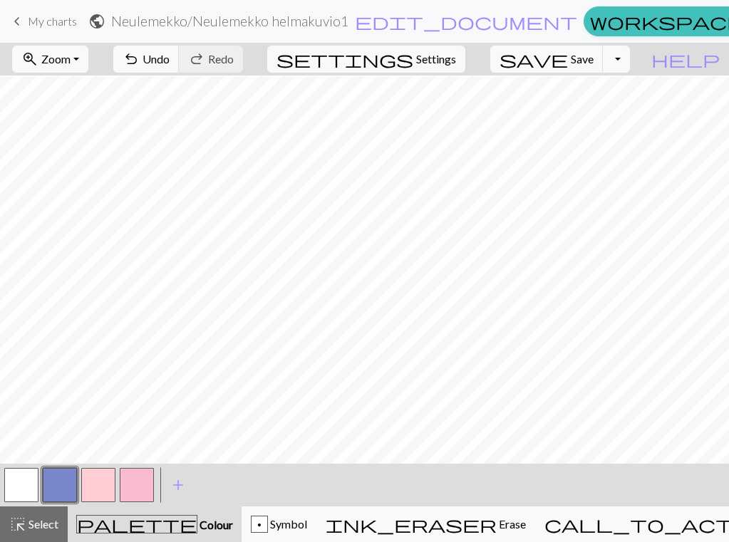
scroll to position [30, 0]
click at [146, 484] on button "button" at bounding box center [137, 485] width 34 height 34
click at [18, 480] on button "button" at bounding box center [21, 485] width 34 height 34
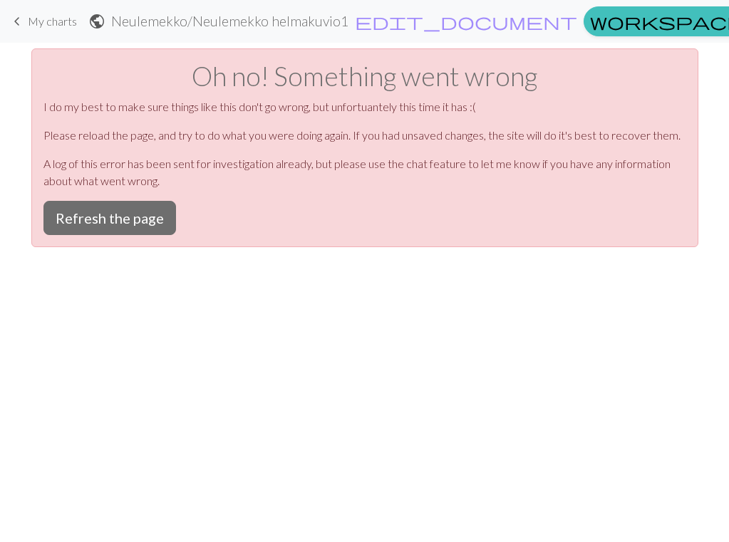
scroll to position [0, 0]
click at [133, 217] on button "Refresh the page" at bounding box center [109, 218] width 133 height 34
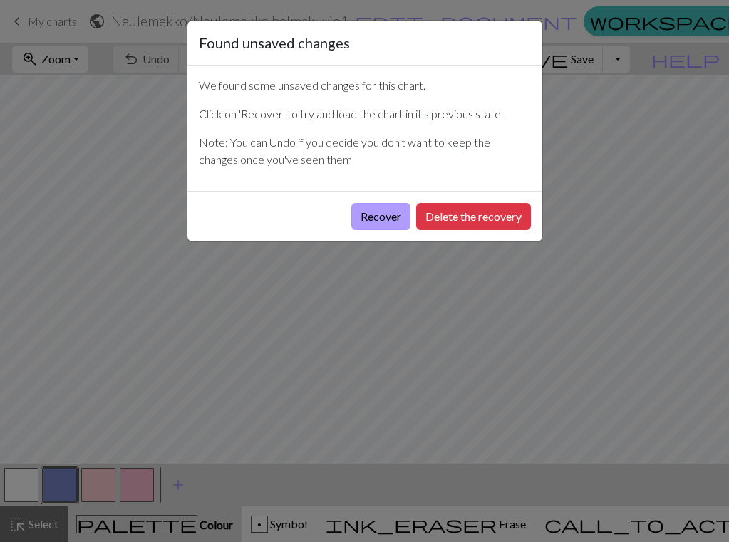
click at [386, 216] on button "Recover" at bounding box center [380, 216] width 59 height 27
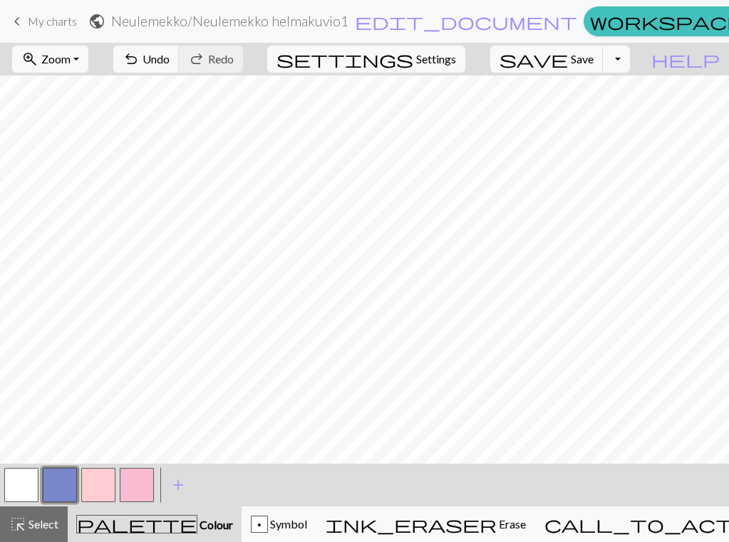
click at [90, 488] on button "button" at bounding box center [98, 485] width 34 height 34
click at [594, 53] on span "Save" at bounding box center [582, 59] width 23 height 14
click at [16, 484] on button "button" at bounding box center [21, 485] width 34 height 34
click at [594, 59] on span "Save" at bounding box center [582, 59] width 23 height 14
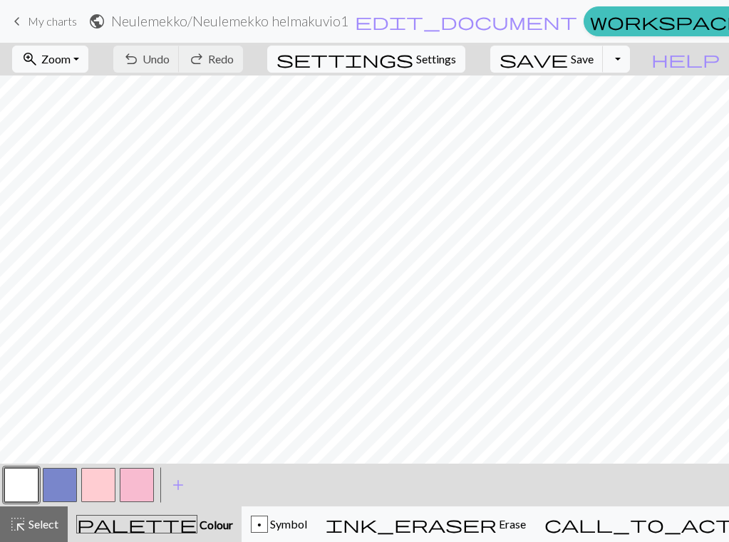
click at [47, 24] on span "My charts" at bounding box center [52, 21] width 49 height 14
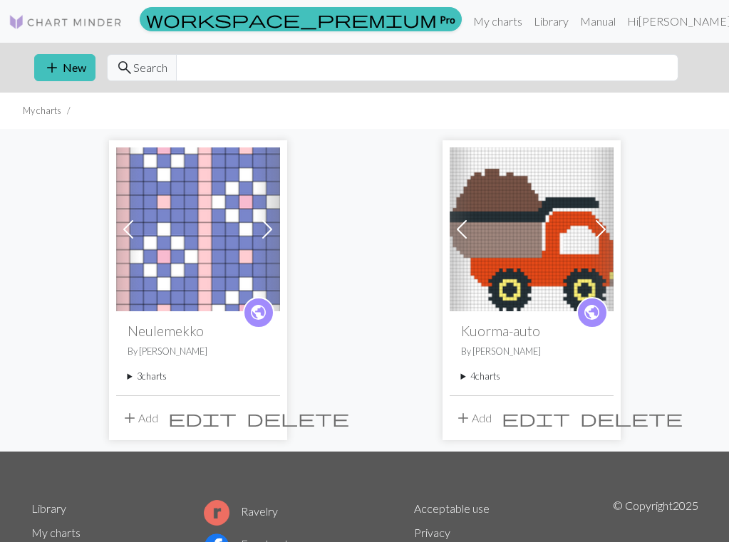
click at [150, 374] on summary "3 charts" at bounding box center [198, 377] width 141 height 14
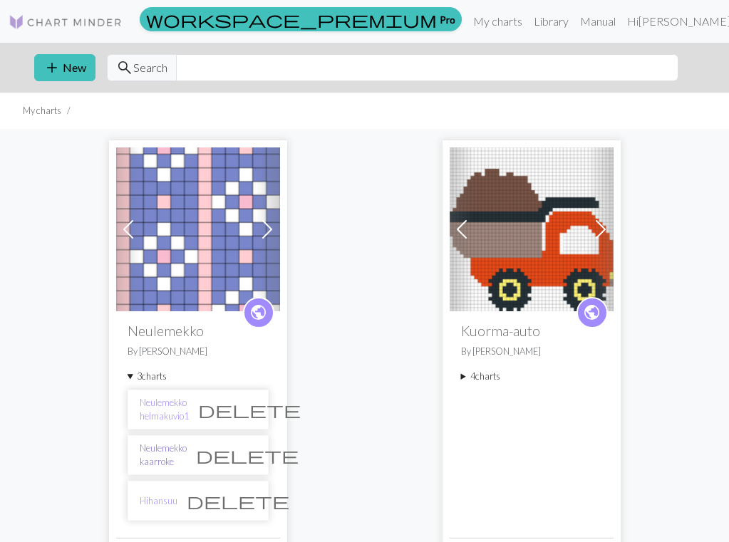
click at [187, 458] on link "Neulemekko kaarroke" at bounding box center [163, 455] width 47 height 27
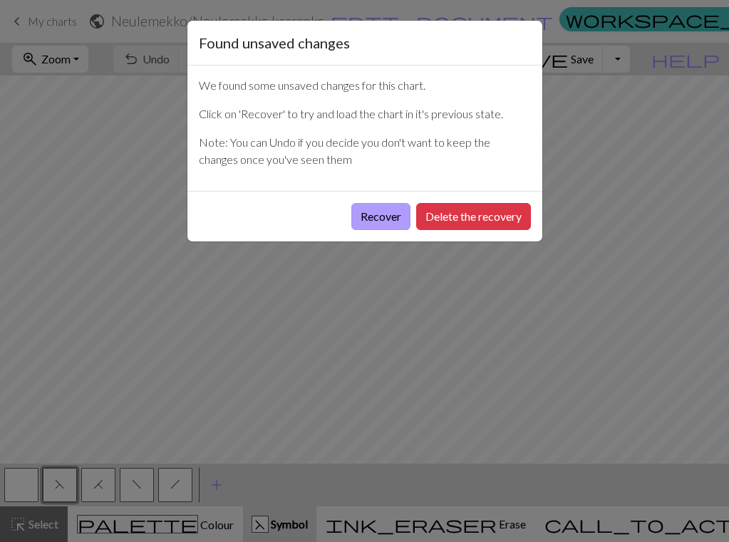
click at [381, 219] on button "Recover" at bounding box center [380, 216] width 59 height 27
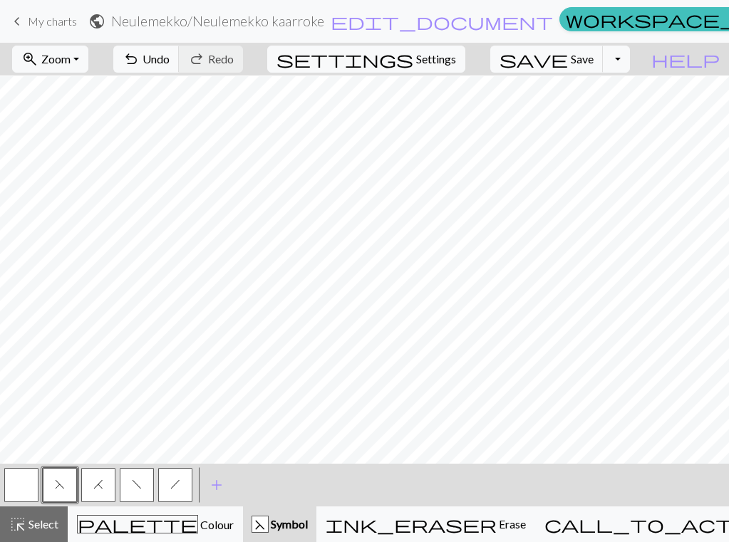
scroll to position [289, 0]
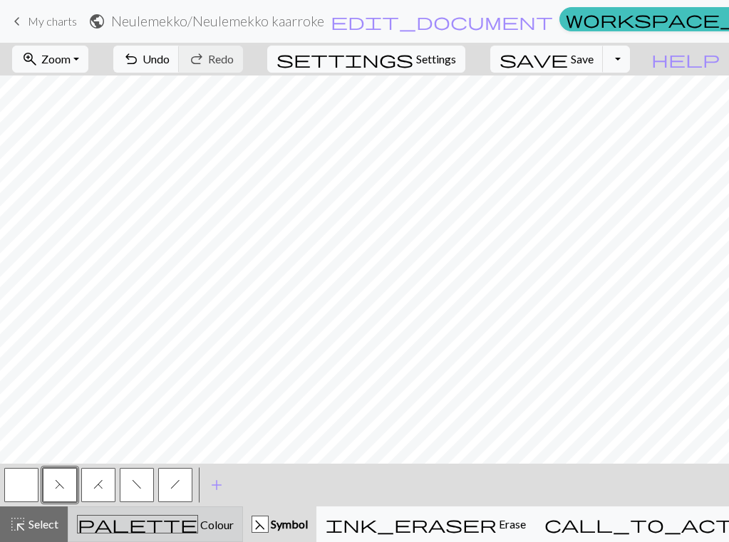
click at [122, 528] on div "palette Colour Colour" at bounding box center [155, 524] width 157 height 19
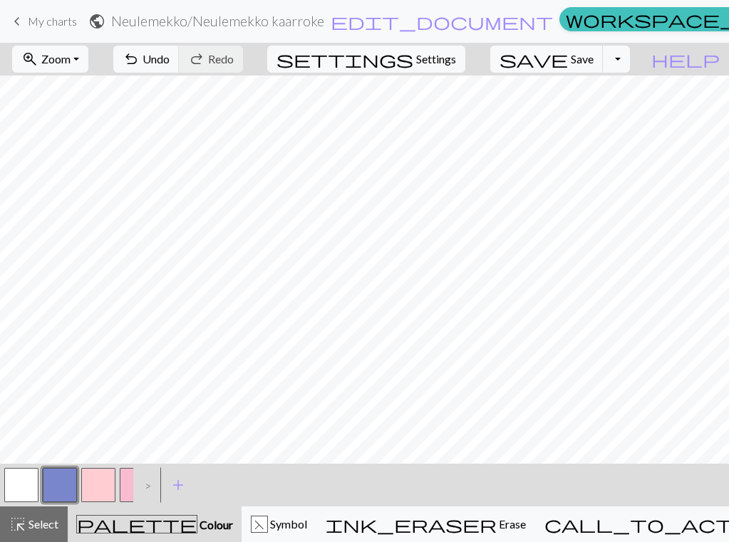
click at [125, 479] on button "button" at bounding box center [137, 485] width 34 height 34
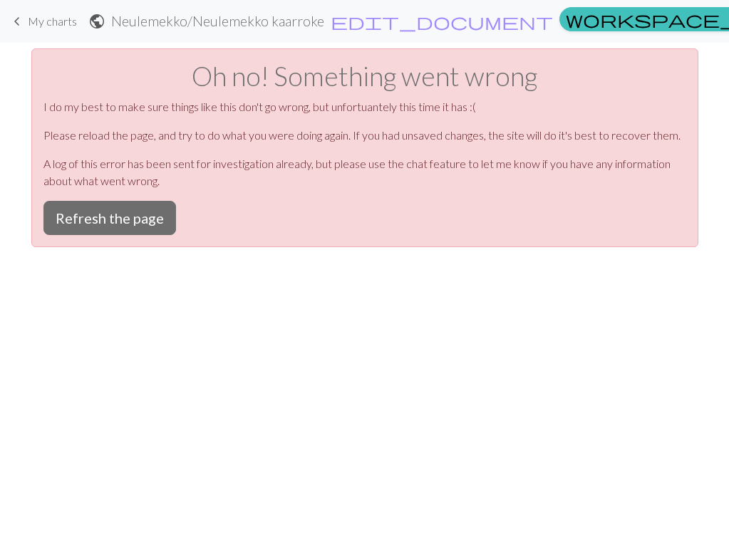
scroll to position [0, 0]
click at [149, 217] on button "Refresh the page" at bounding box center [109, 218] width 133 height 34
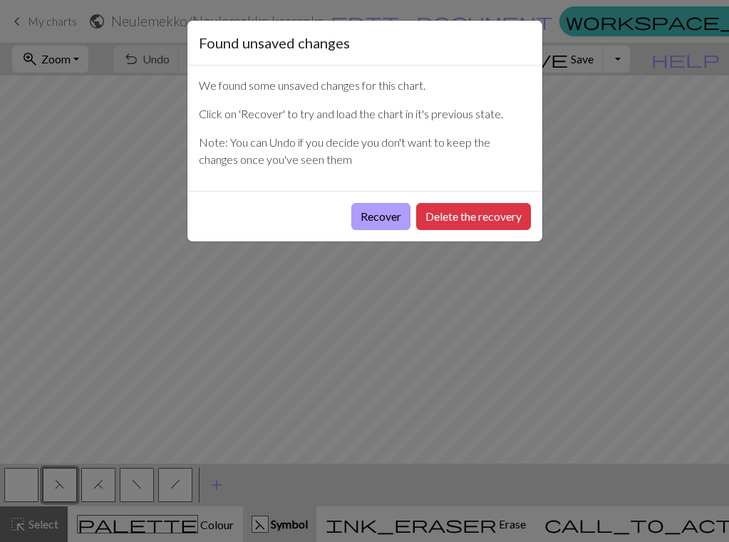
click at [393, 219] on button "Recover" at bounding box center [380, 216] width 59 height 27
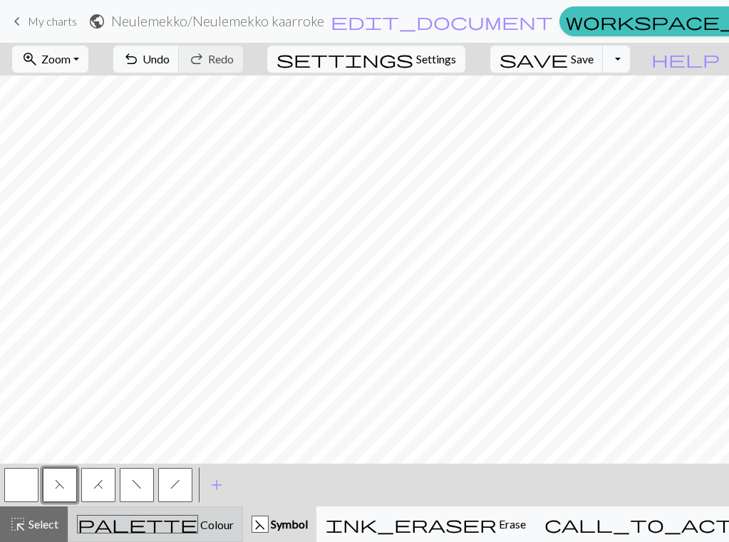
click at [152, 536] on button "palette Colour Colour" at bounding box center [155, 525] width 175 height 36
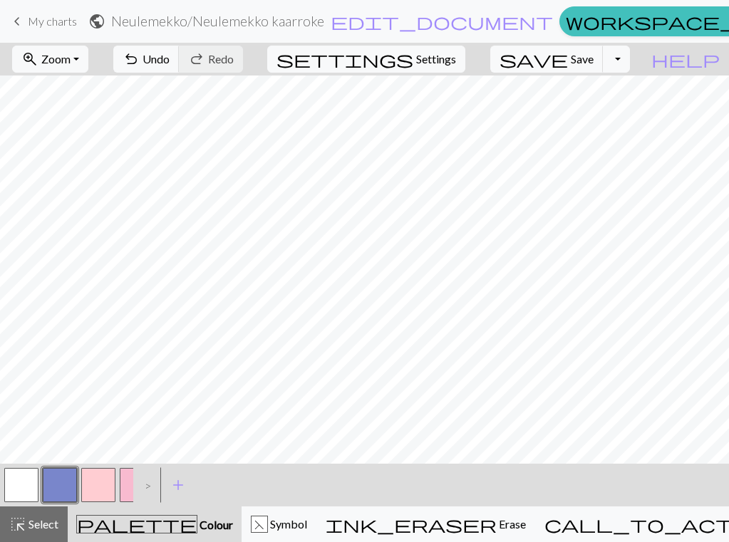
click at [126, 488] on button "button" at bounding box center [137, 485] width 34 height 34
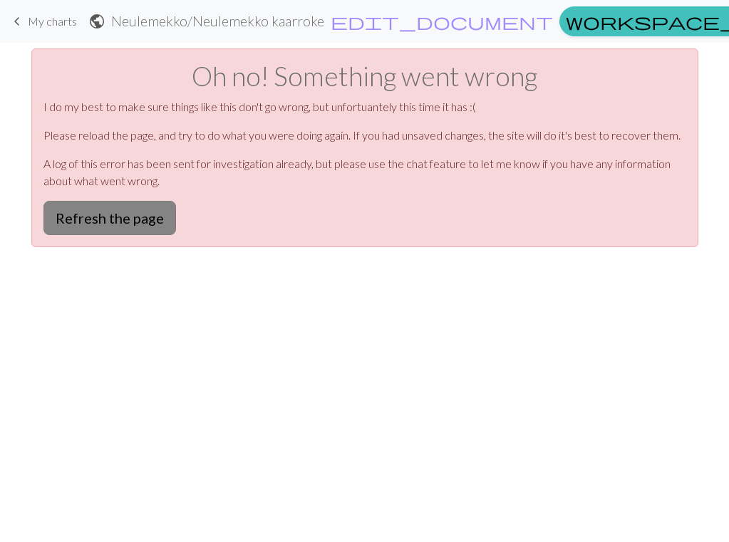
click at [107, 220] on button "Refresh the page" at bounding box center [109, 218] width 133 height 34
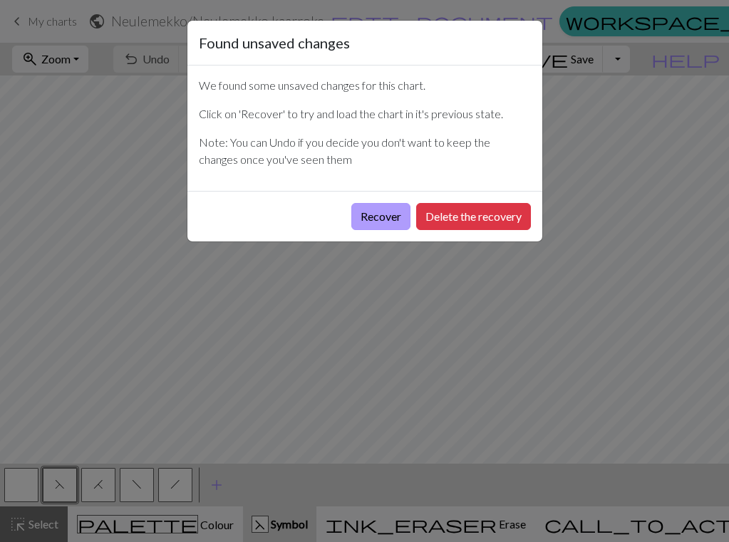
click at [361, 212] on button "Recover" at bounding box center [380, 216] width 59 height 27
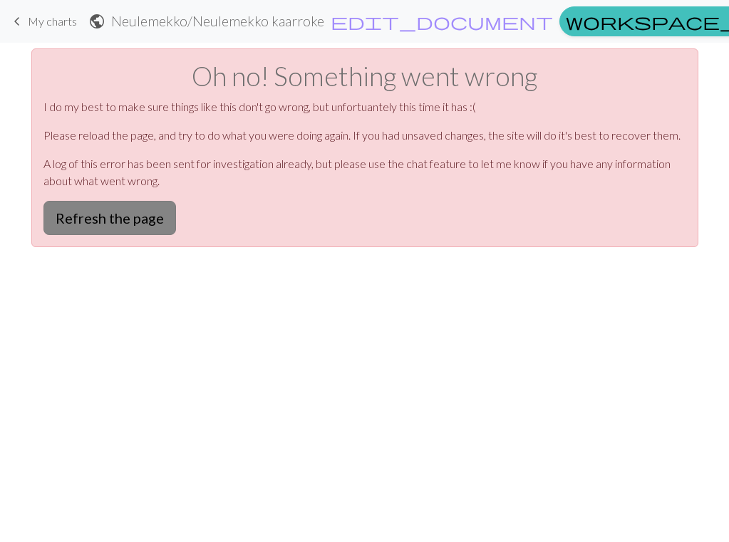
click at [122, 214] on button "Refresh the page" at bounding box center [109, 218] width 133 height 34
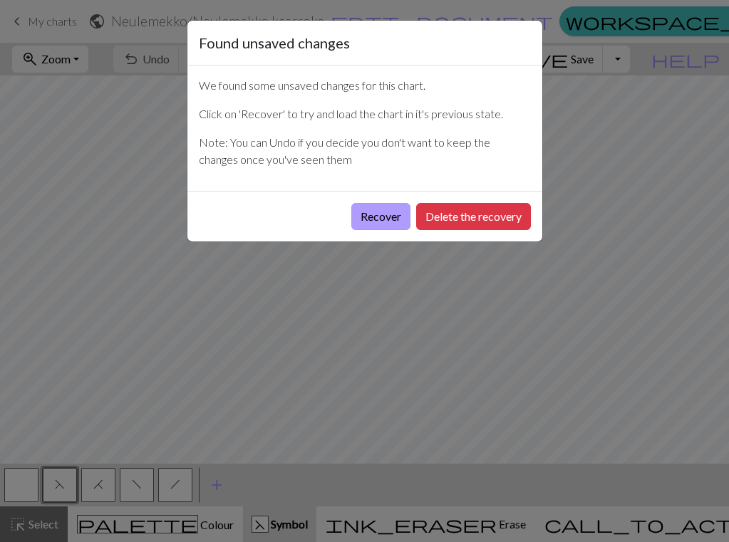
click at [392, 219] on button "Recover" at bounding box center [380, 216] width 59 height 27
